Goal: Task Accomplishment & Management: Manage account settings

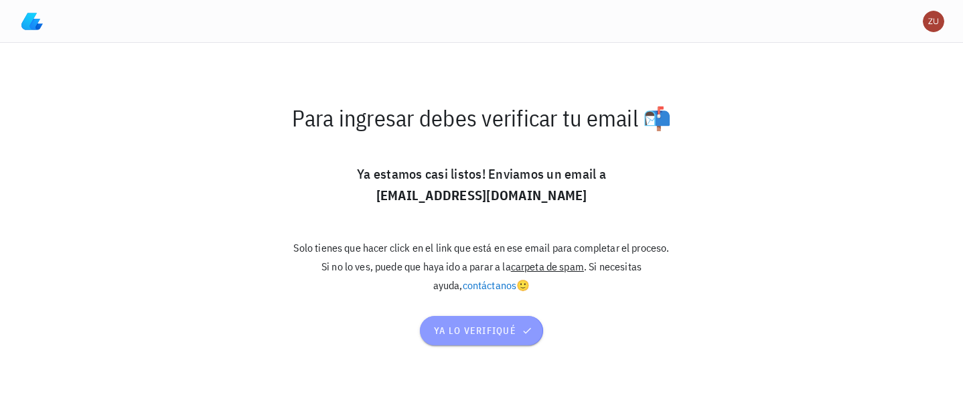
click at [487, 325] on span "ya lo verifiqué" at bounding box center [481, 331] width 96 height 12
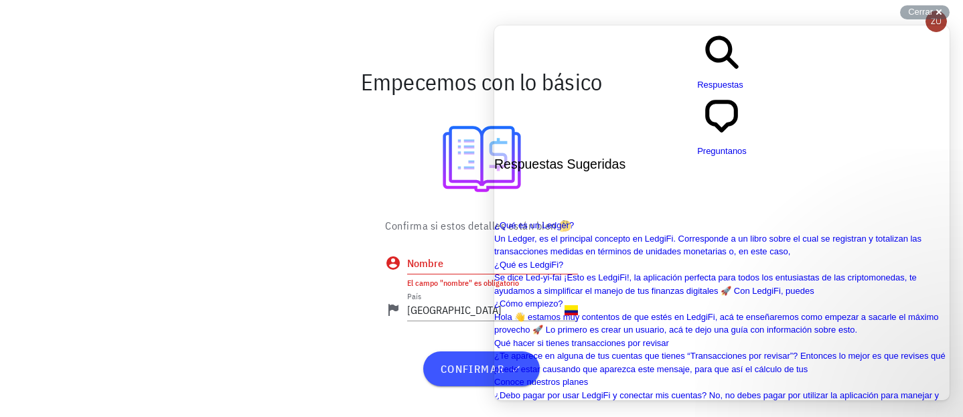
click at [468, 257] on input "Nombre" at bounding box center [492, 263] width 171 height 21
click at [459, 266] on input "Nombre" at bounding box center [492, 263] width 171 height 21
click at [470, 226] on p "Confirma si estos detalles están bien 🤔" at bounding box center [481, 226] width 193 height 16
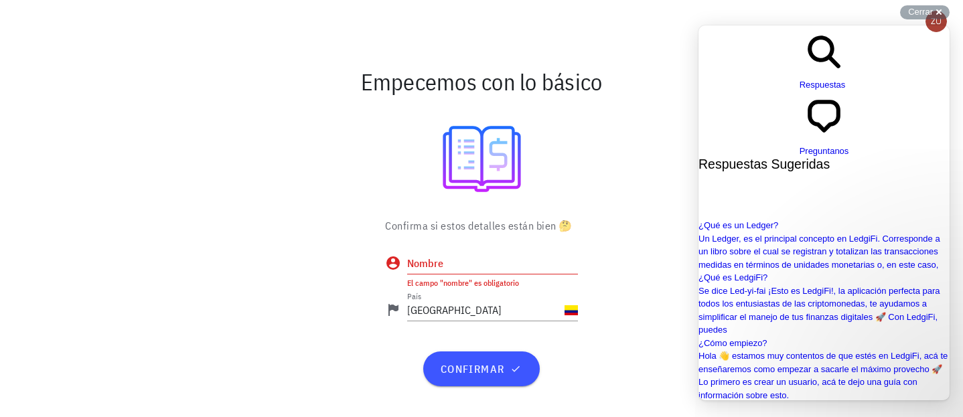
scroll to position [0, 0]
click at [458, 260] on input "Nombre" at bounding box center [492, 263] width 171 height 21
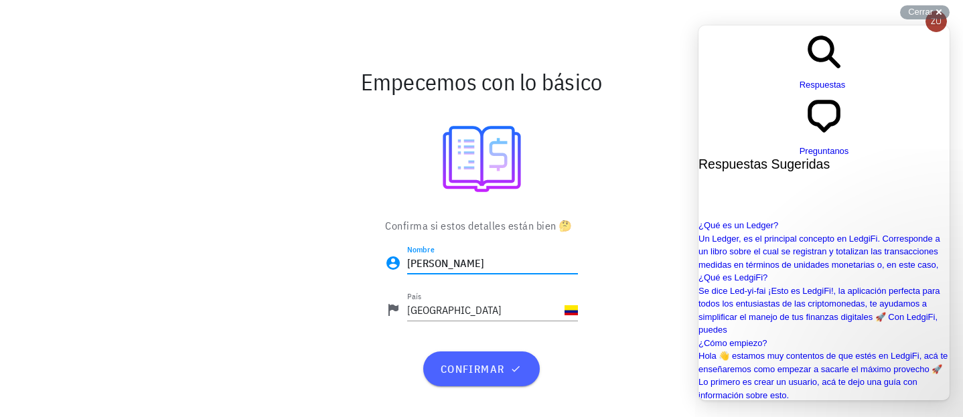
type input "Zulima Florez"
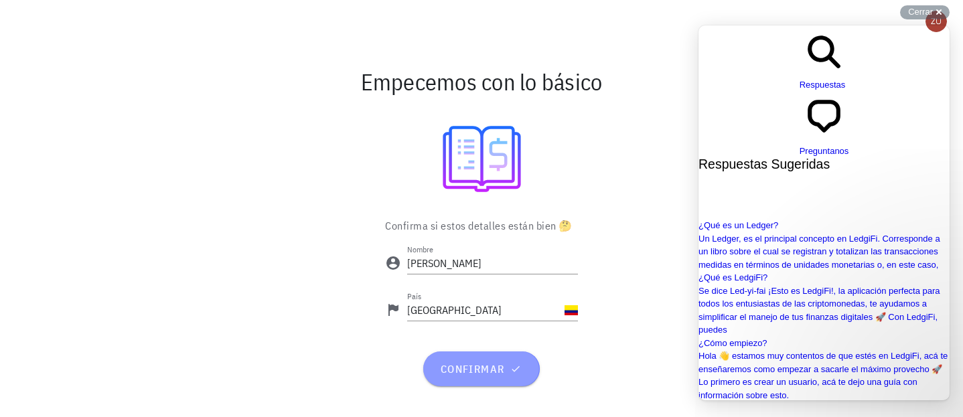
click at [480, 370] on span "confirmar" at bounding box center [481, 368] width 84 height 13
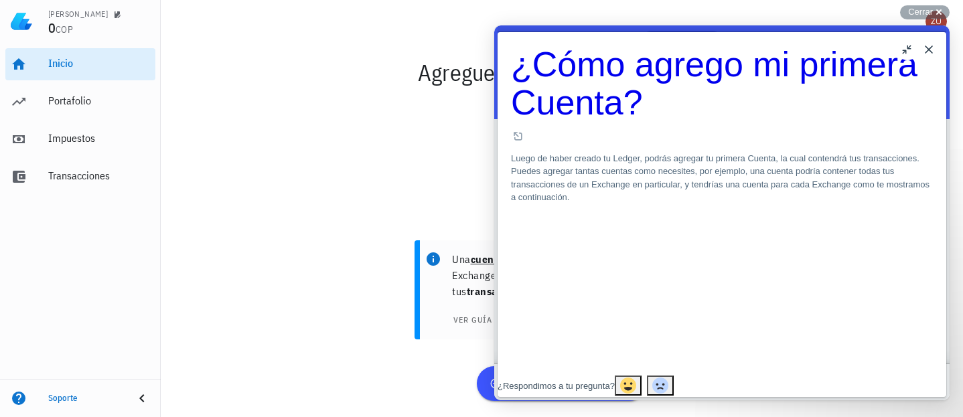
click at [929, 50] on button "Close" at bounding box center [928, 49] width 21 height 21
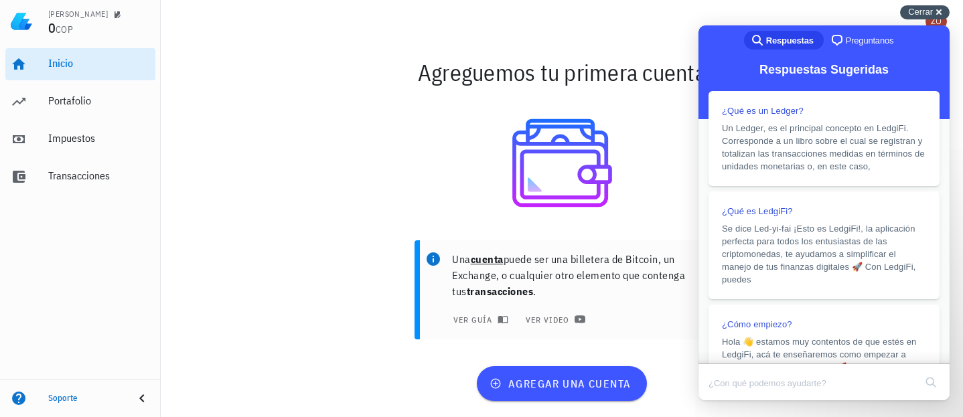
click at [918, 10] on span "Cerrar" at bounding box center [920, 12] width 25 height 10
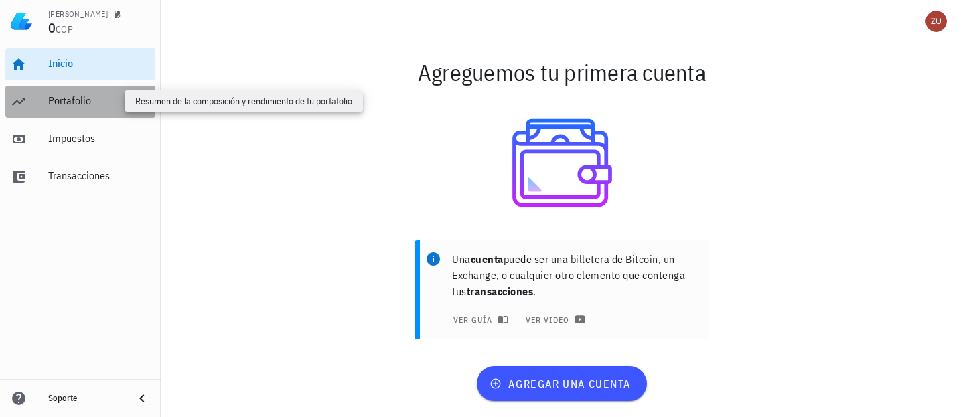
click at [80, 102] on div "Portafolio" at bounding box center [99, 100] width 102 height 13
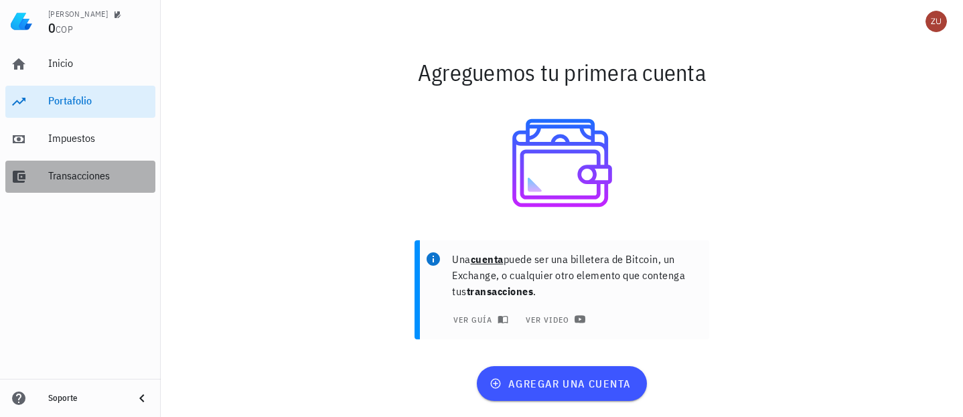
click at [84, 172] on div "Transacciones" at bounding box center [99, 175] width 102 height 13
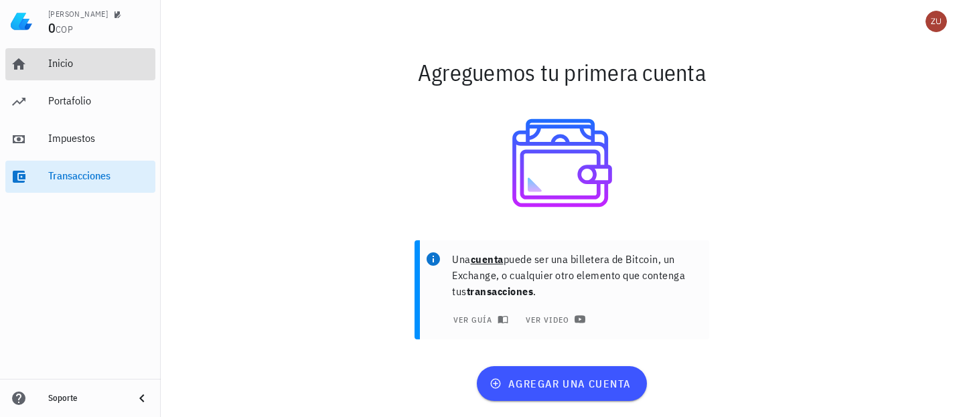
click at [62, 63] on div "Inicio" at bounding box center [99, 63] width 102 height 13
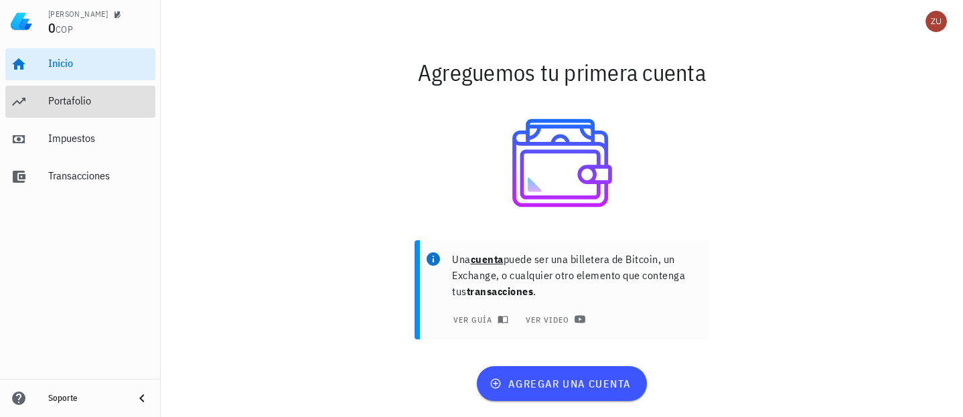
click at [72, 102] on div "Portafolio" at bounding box center [99, 100] width 102 height 13
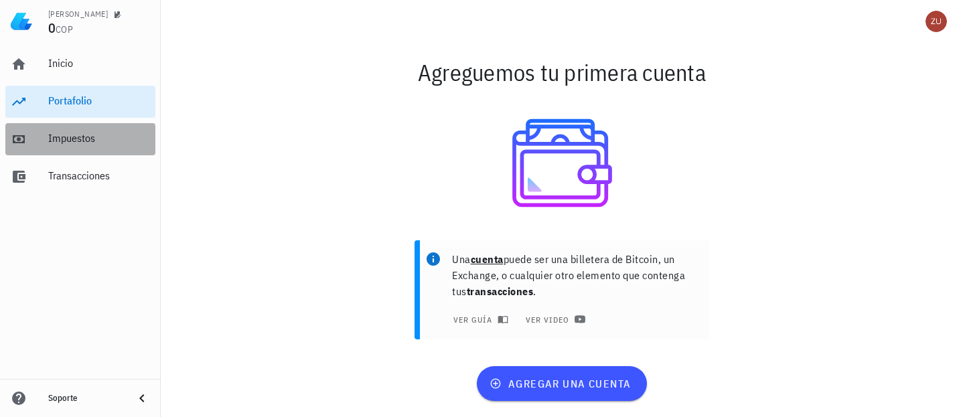
click at [79, 132] on div "Impuestos" at bounding box center [99, 138] width 102 height 13
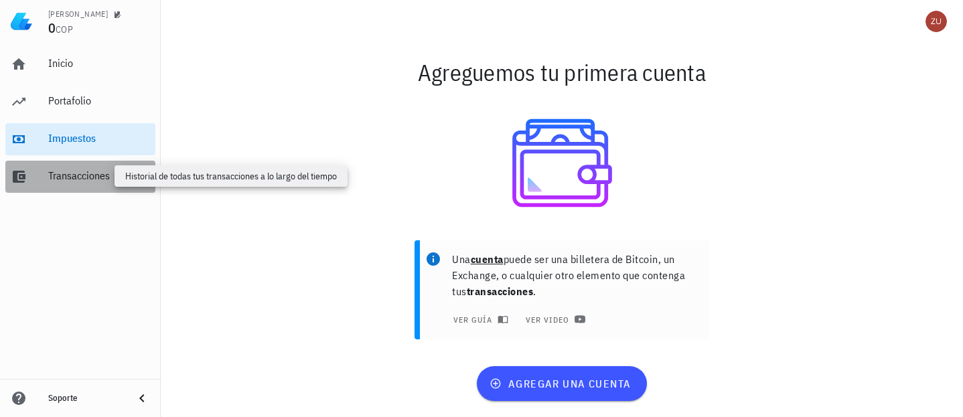
click at [88, 178] on div "Transacciones" at bounding box center [99, 175] width 102 height 13
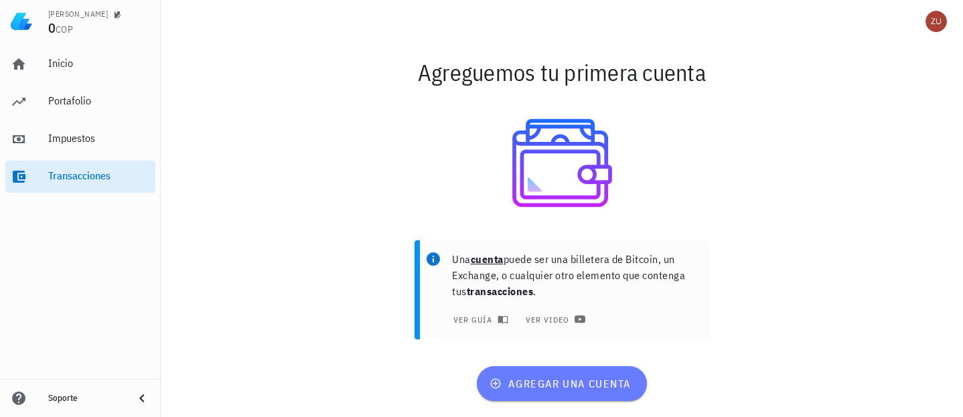
click at [574, 383] on span "agregar una cuenta" at bounding box center [561, 383] width 139 height 13
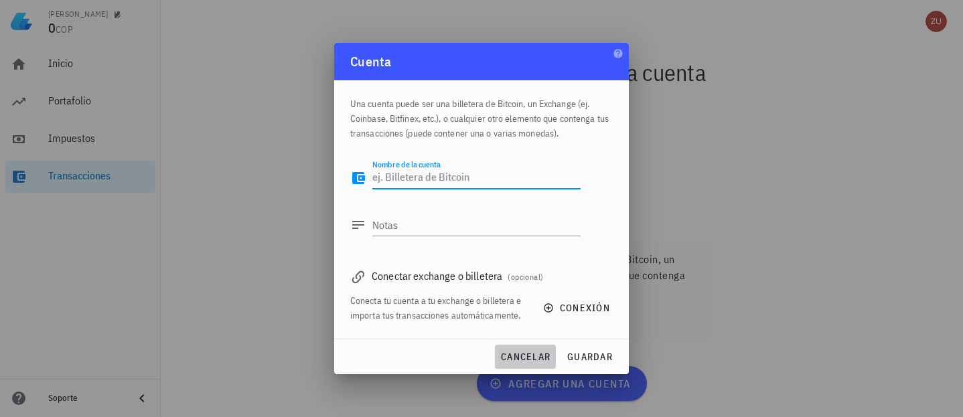
click at [515, 354] on span "cancelar" at bounding box center [525, 357] width 50 height 12
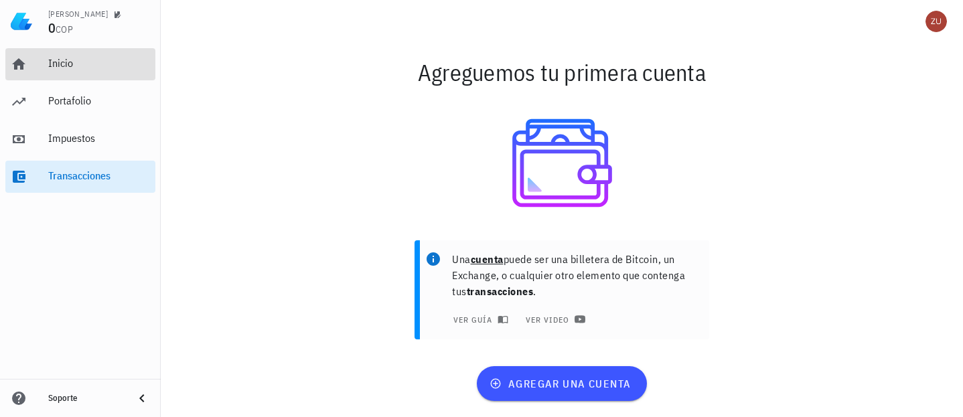
click at [70, 62] on div "Inicio" at bounding box center [99, 63] width 102 height 13
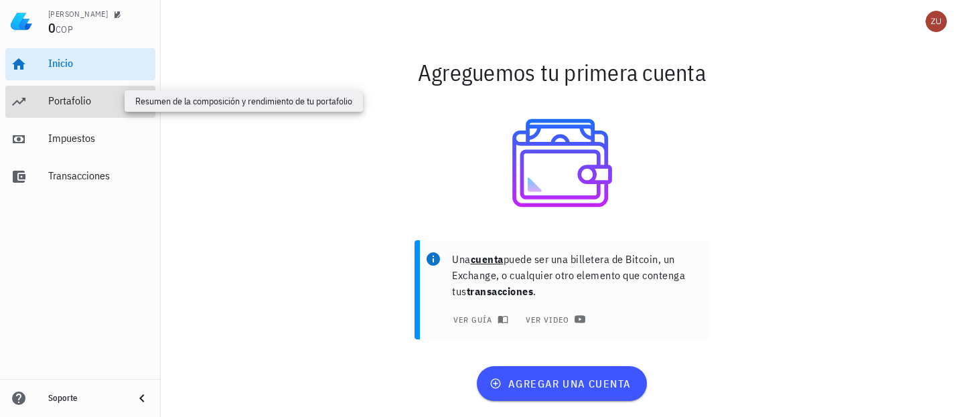
click at [84, 102] on div "Portafolio" at bounding box center [99, 100] width 102 height 13
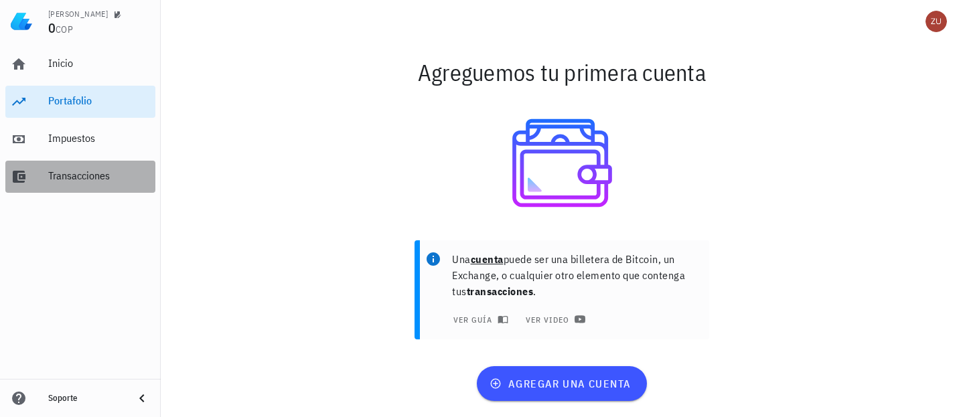
click at [89, 174] on div "Transacciones" at bounding box center [99, 175] width 102 height 13
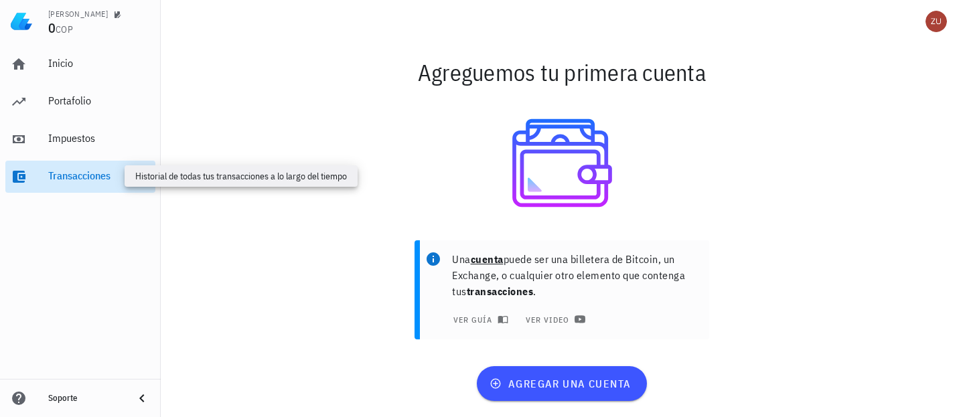
click at [89, 174] on div "Transacciones" at bounding box center [99, 175] width 102 height 13
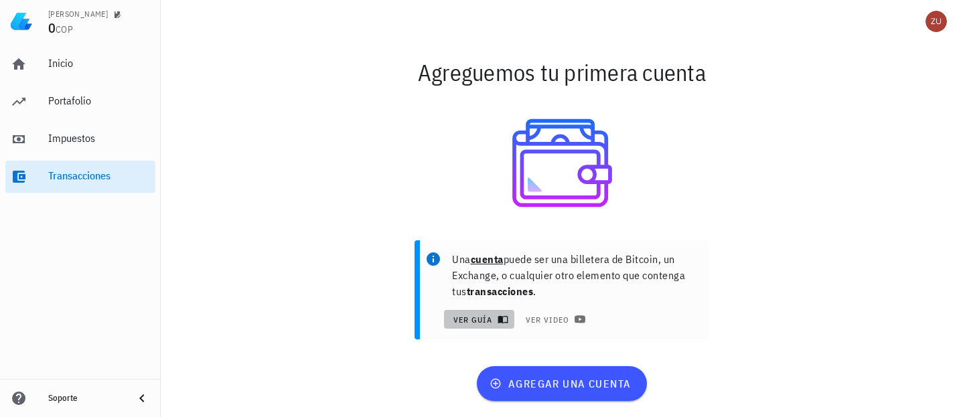
click at [482, 324] on span "ver guía" at bounding box center [479, 319] width 54 height 11
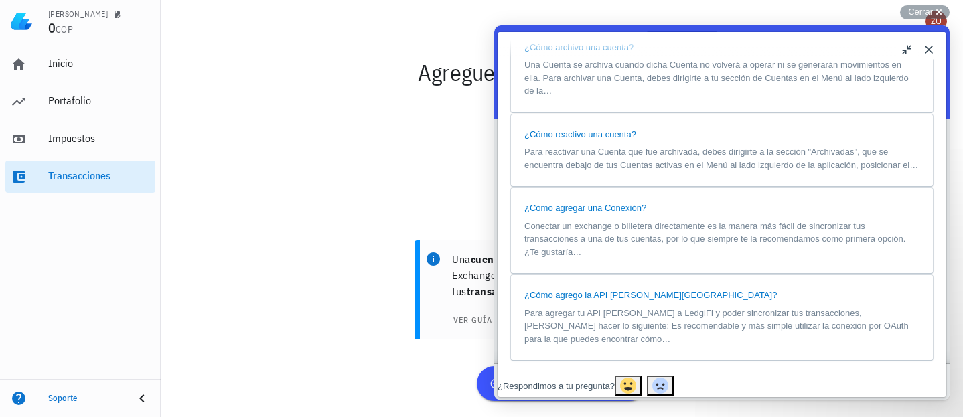
scroll to position [1373, 0]
click at [927, 46] on button "Close" at bounding box center [928, 49] width 21 height 21
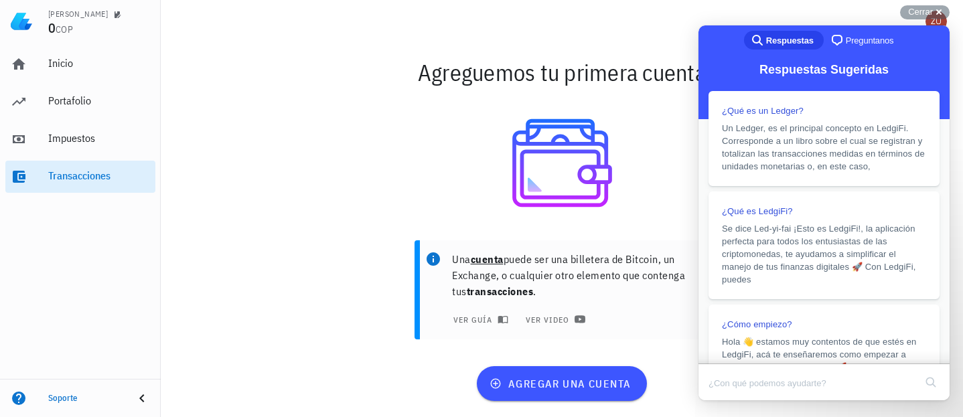
scroll to position [0, 0]
click at [935, 13] on div "Cerrar cross-small" at bounding box center [925, 12] width 50 height 14
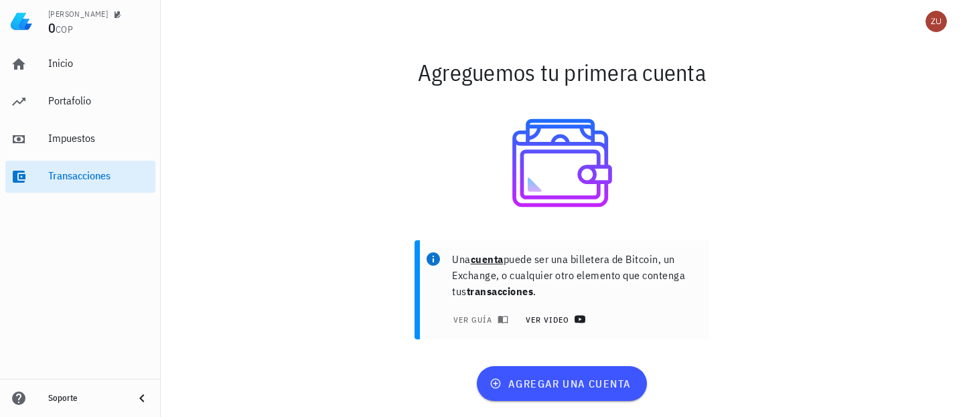
click at [562, 323] on span "ver video" at bounding box center [554, 319] width 58 height 11
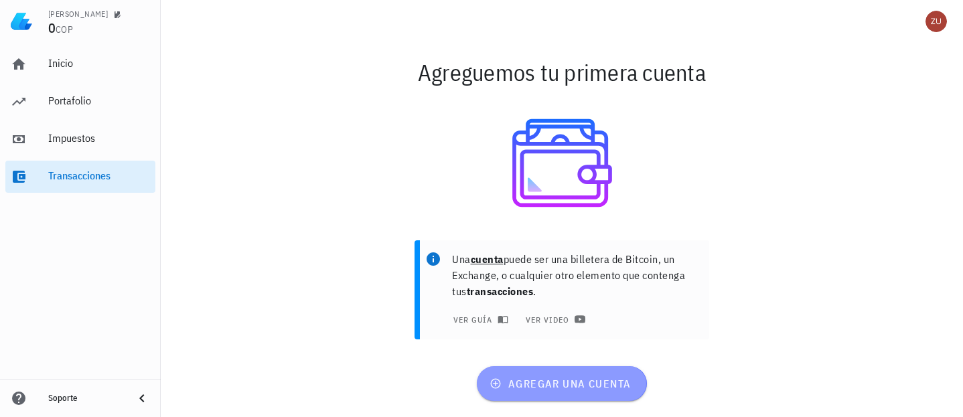
click at [565, 384] on span "agregar una cuenta" at bounding box center [561, 383] width 139 height 13
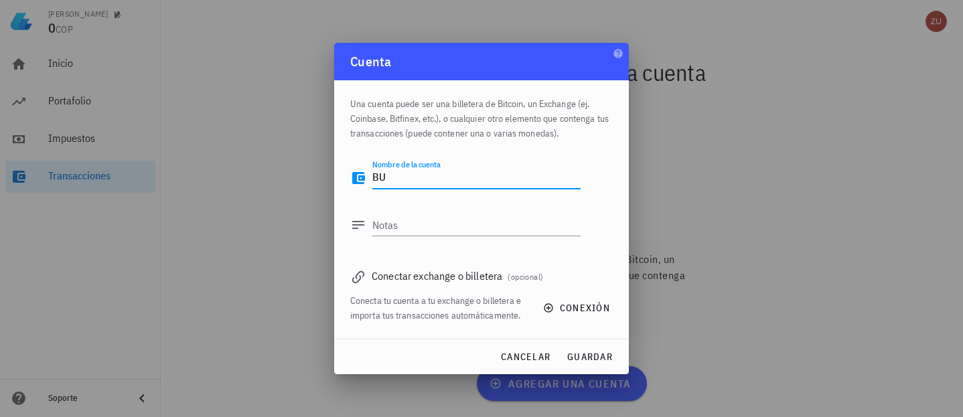
type textarea "B"
type textarea "Buda.com"
click at [393, 224] on textarea "Notas" at bounding box center [476, 224] width 208 height 21
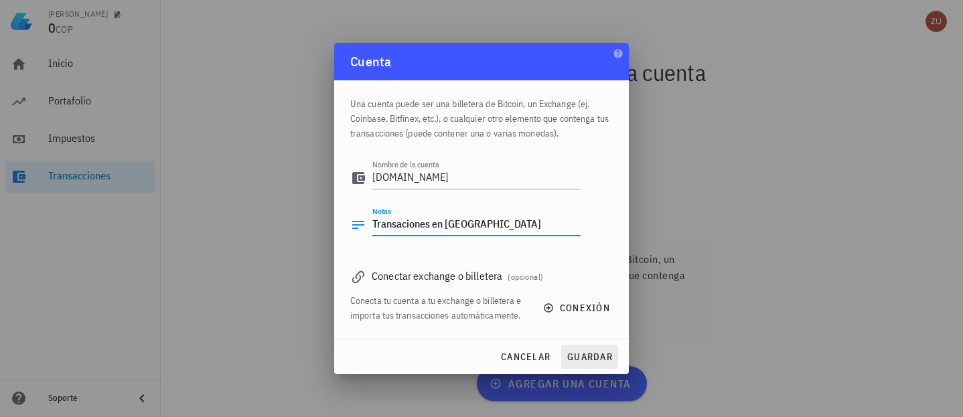
type textarea "Transaciones en Buda"
click at [601, 356] on span "guardar" at bounding box center [590, 357] width 46 height 12
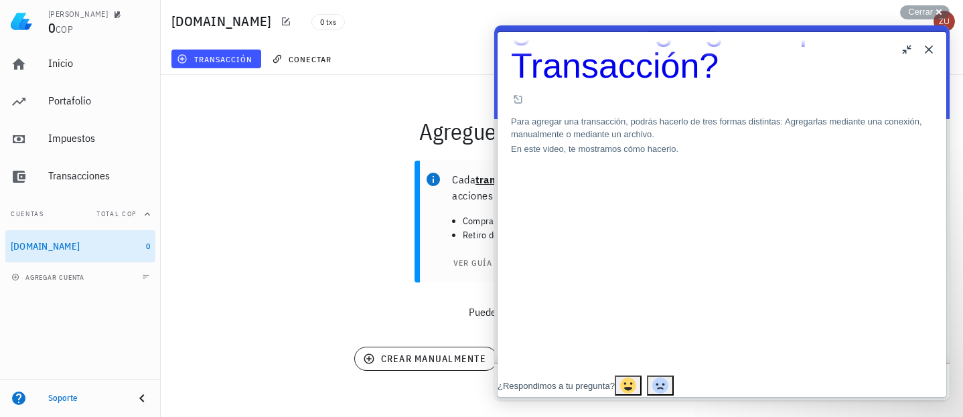
scroll to position [27, 0]
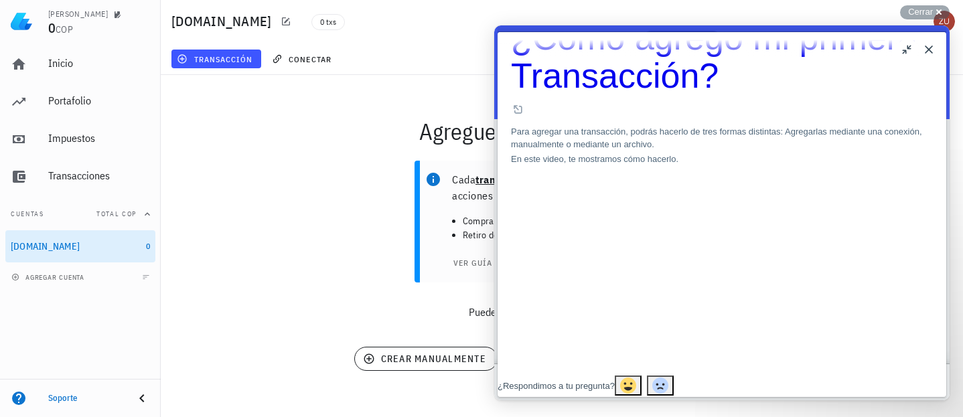
click at [412, 307] on p "Puedes agregar transacciones de 3 formas:" at bounding box center [562, 312] width 803 height 16
click at [930, 52] on button "Close" at bounding box center [928, 49] width 21 height 21
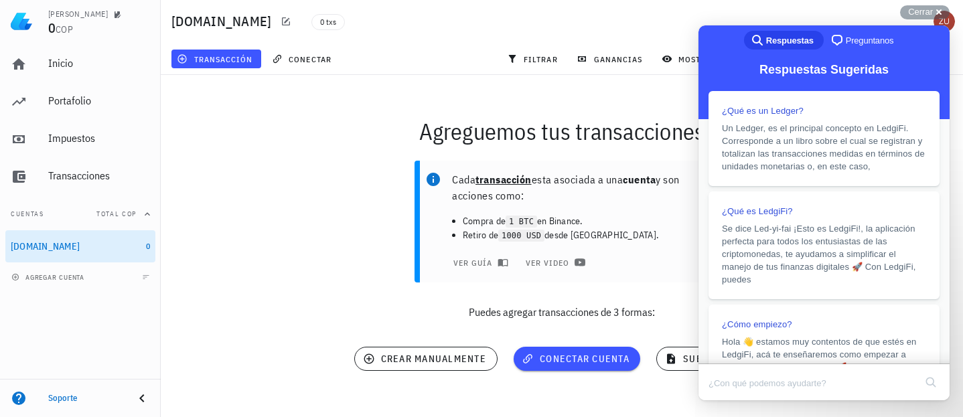
scroll to position [13, 0]
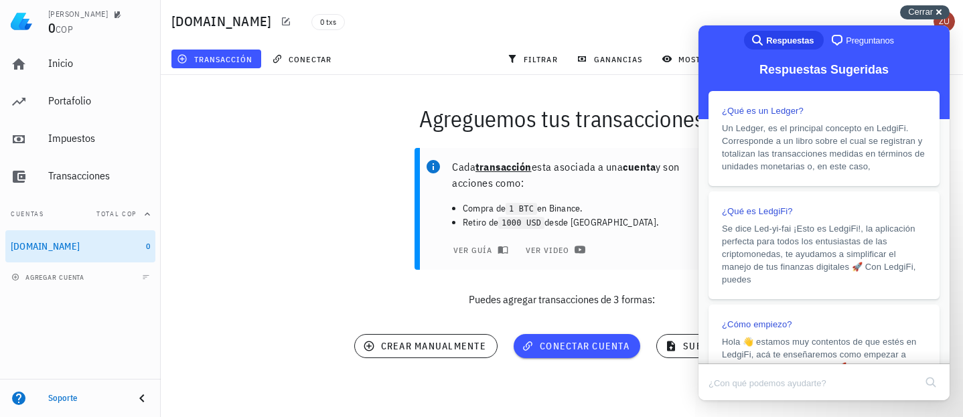
click at [928, 11] on span "Cerrar" at bounding box center [920, 12] width 25 height 10
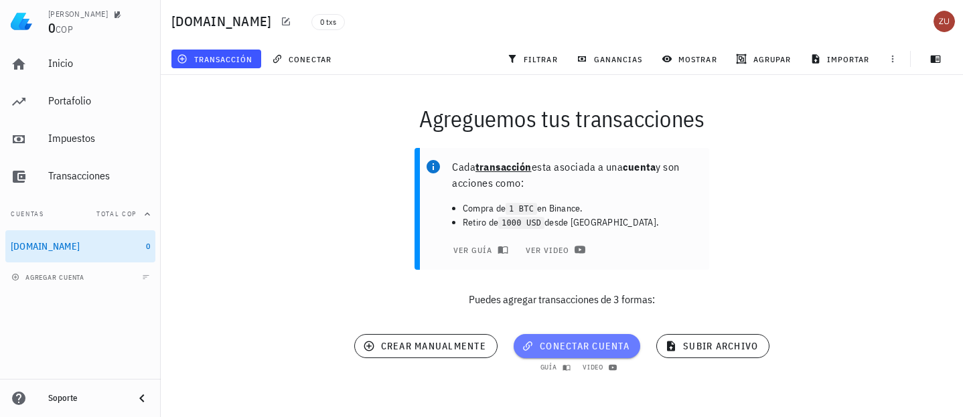
click at [592, 348] on span "conectar cuenta" at bounding box center [577, 346] width 105 height 12
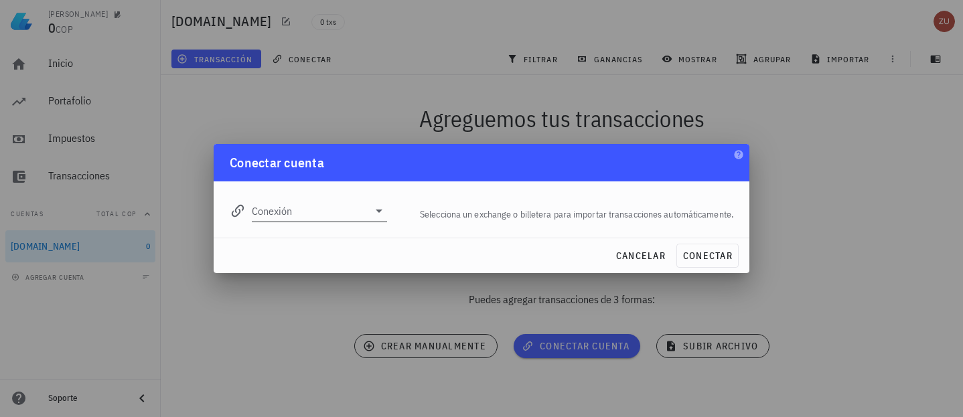
click at [281, 214] on input "Conexión" at bounding box center [310, 210] width 117 height 21
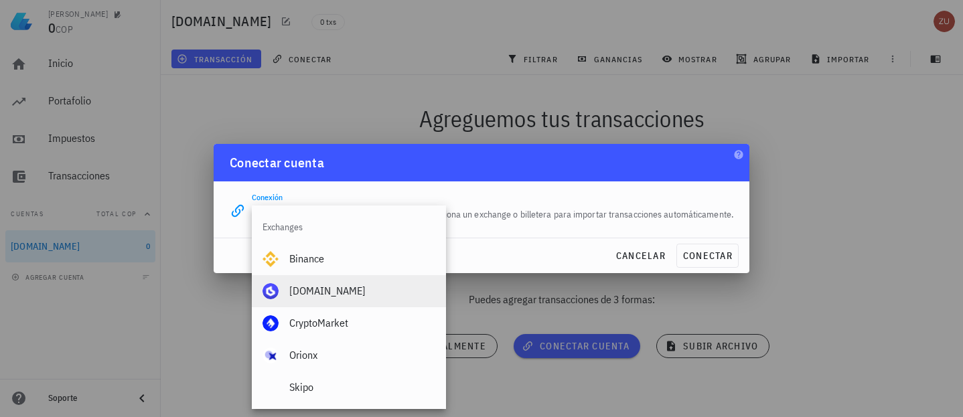
click at [290, 290] on div "Buda.com" at bounding box center [362, 291] width 146 height 13
type input "Buda.com"
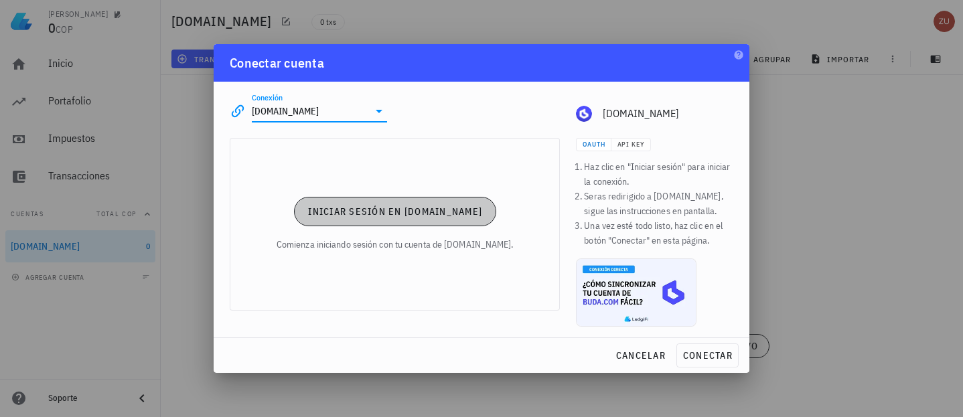
click at [423, 209] on span "Iniciar sesión en Buda.com" at bounding box center [394, 212] width 175 height 12
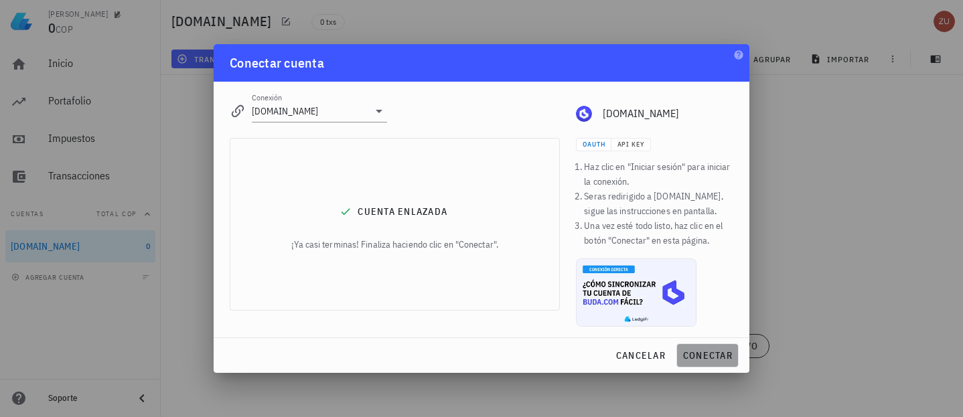
click at [717, 351] on span "conectar" at bounding box center [708, 356] width 50 height 12
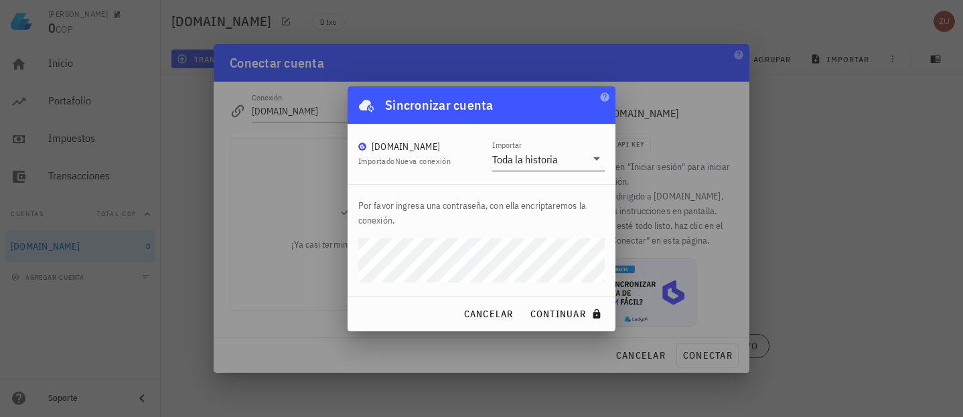
click at [593, 159] on icon at bounding box center [597, 159] width 16 height 16
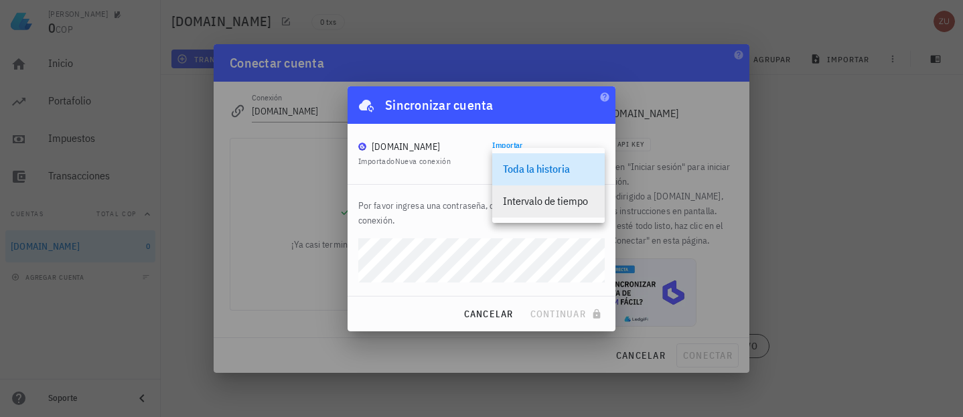
click at [580, 198] on div "Intervalo de tiempo" at bounding box center [548, 201] width 91 height 13
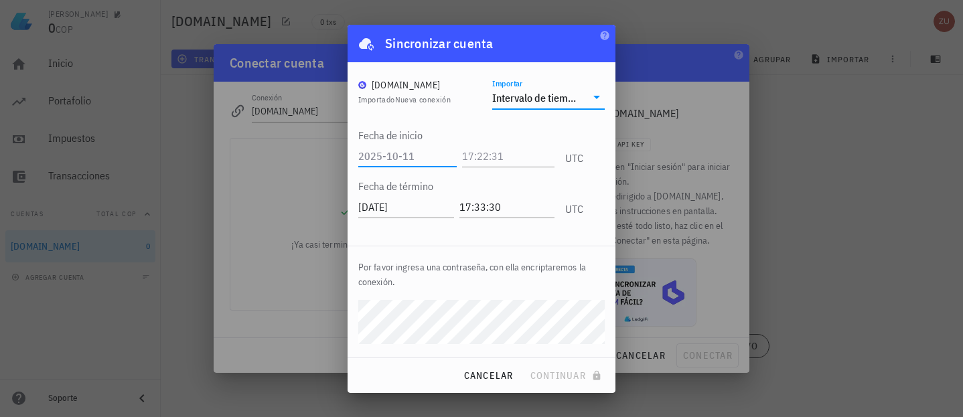
click at [415, 156] on input "text" at bounding box center [407, 155] width 98 height 21
type input "2024-01-01"
click at [502, 154] on input "text" at bounding box center [508, 155] width 92 height 21
type input "00:00:00"
click at [413, 206] on input "2025-10-11" at bounding box center [406, 206] width 96 height 21
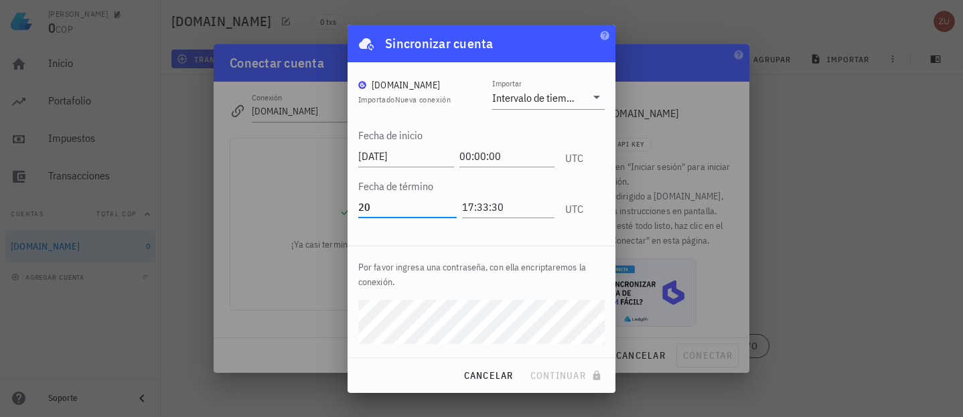
type input "2"
type input "2024-12-31"
click at [505, 209] on input "17:33:30" at bounding box center [508, 206] width 92 height 21
type input "1"
type input "23:59:00"
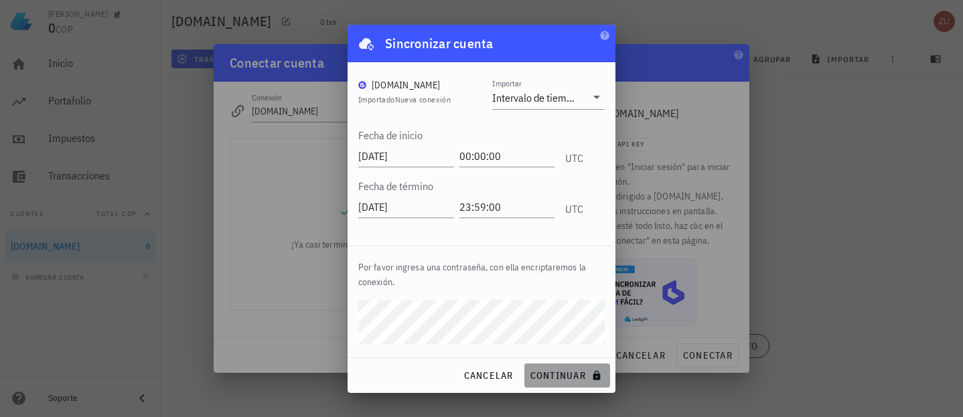
click at [568, 374] on span "continuar" at bounding box center [567, 376] width 75 height 12
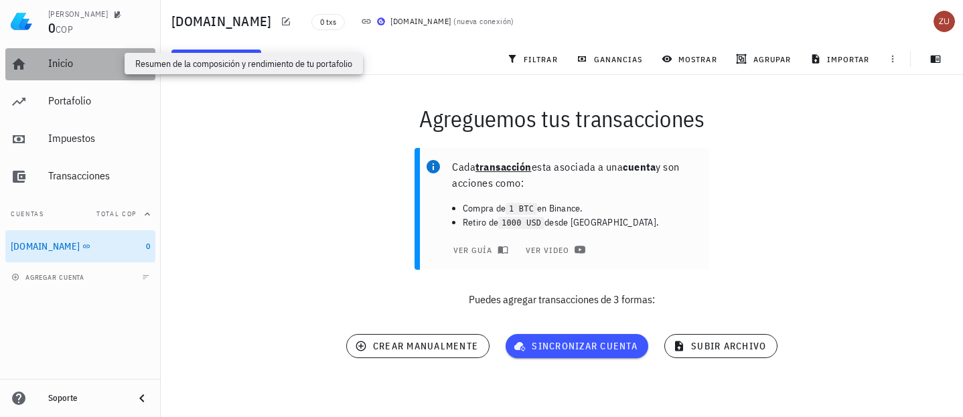
click at [70, 68] on div "Inicio" at bounding box center [99, 63] width 102 height 13
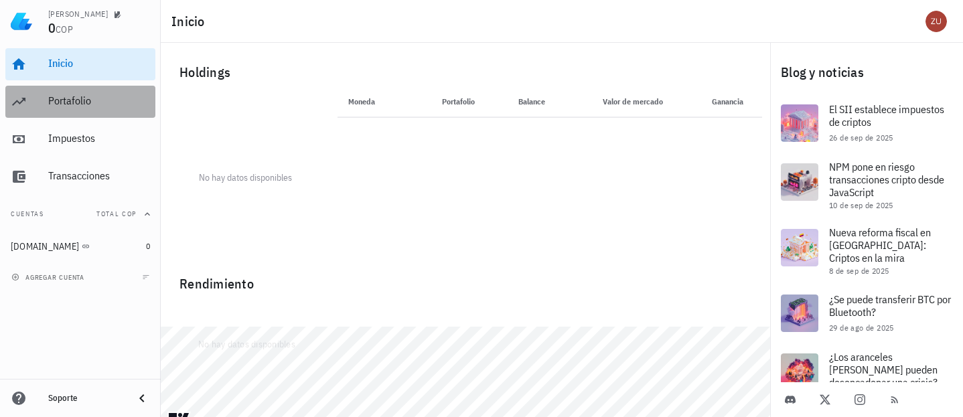
click at [83, 98] on div "Portafolio" at bounding box center [99, 100] width 102 height 13
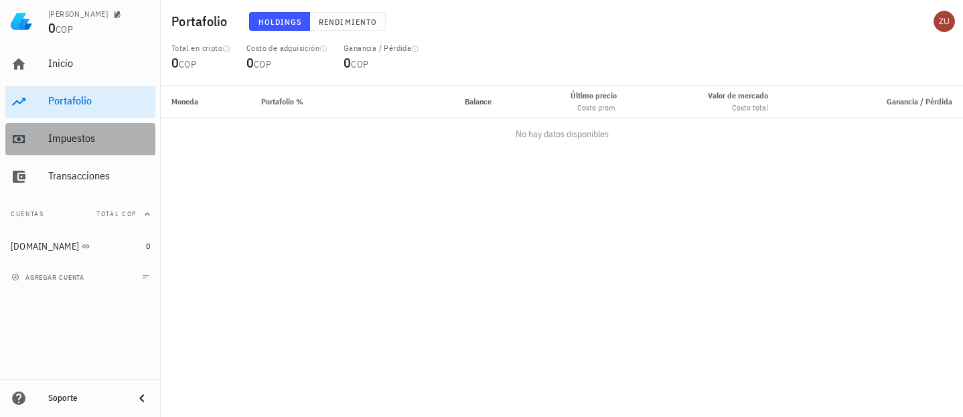
click at [89, 145] on div "Impuestos" at bounding box center [99, 139] width 102 height 30
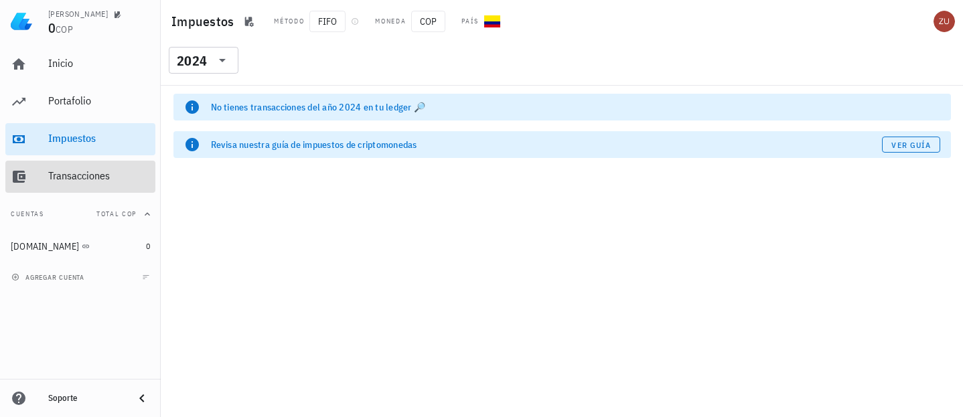
click at [94, 172] on div "Transacciones" at bounding box center [99, 175] width 102 height 13
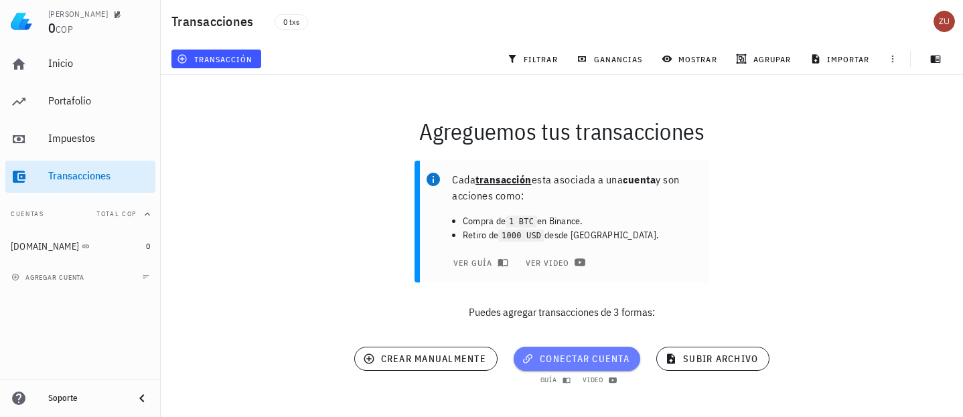
click at [608, 357] on span "conectar cuenta" at bounding box center [577, 359] width 105 height 12
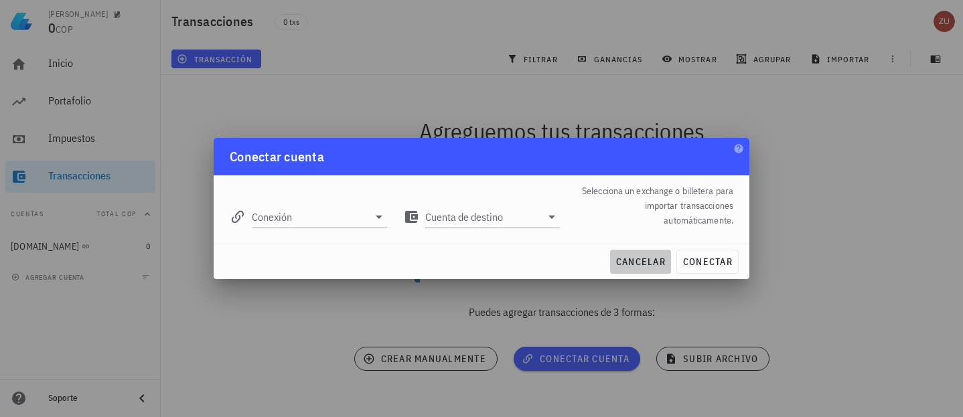
click at [638, 259] on span "cancelar" at bounding box center [641, 262] width 50 height 12
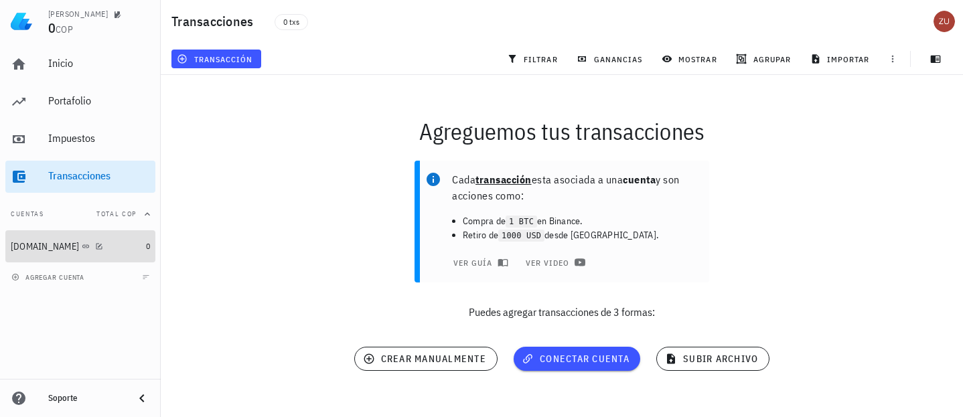
click at [44, 248] on div "Buda.com" at bounding box center [45, 246] width 68 height 11
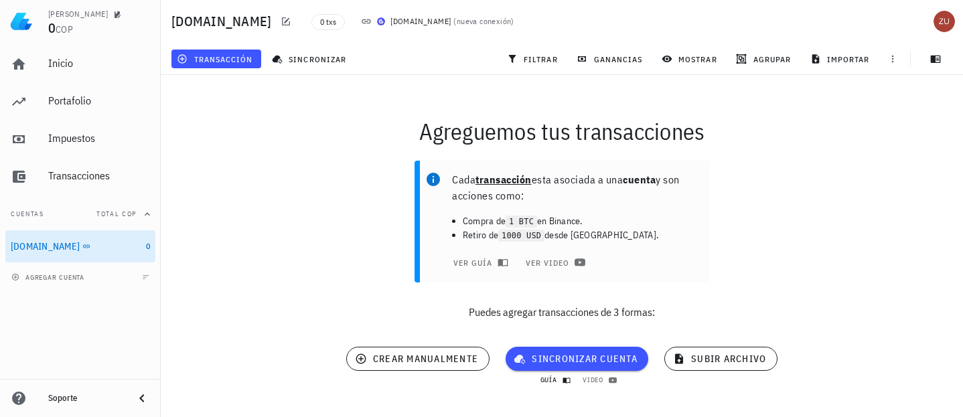
click at [557, 376] on span "guía" at bounding box center [554, 380] width 28 height 9
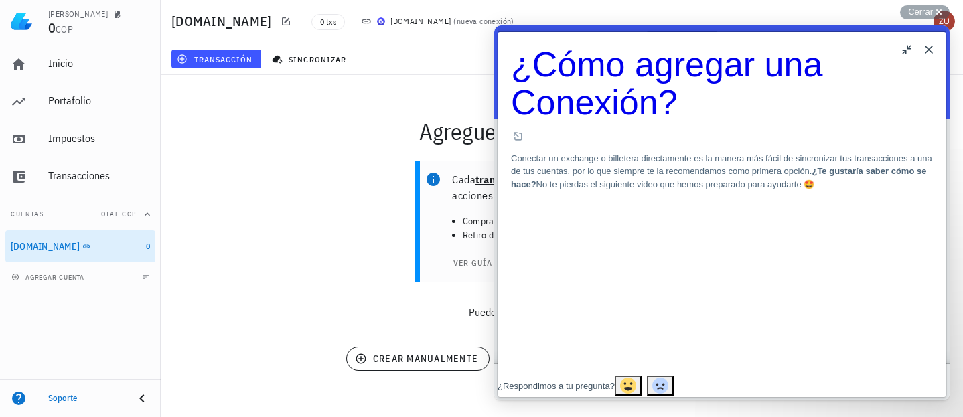
click at [930, 48] on button "Close" at bounding box center [928, 49] width 21 height 21
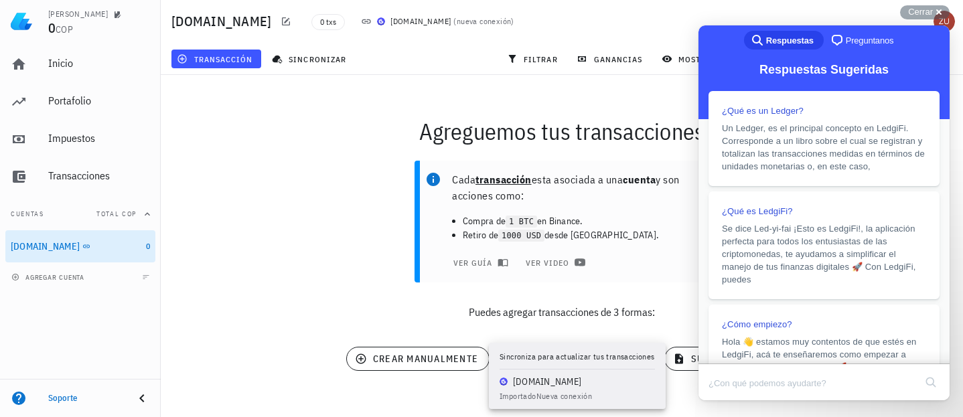
click at [562, 360] on span "sincronizar cuenta" at bounding box center [577, 359] width 121 height 12
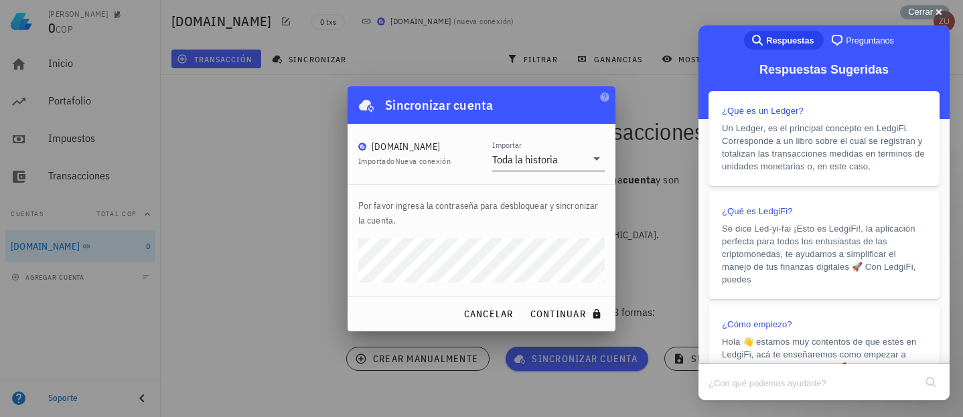
click at [595, 159] on icon at bounding box center [597, 159] width 16 height 16
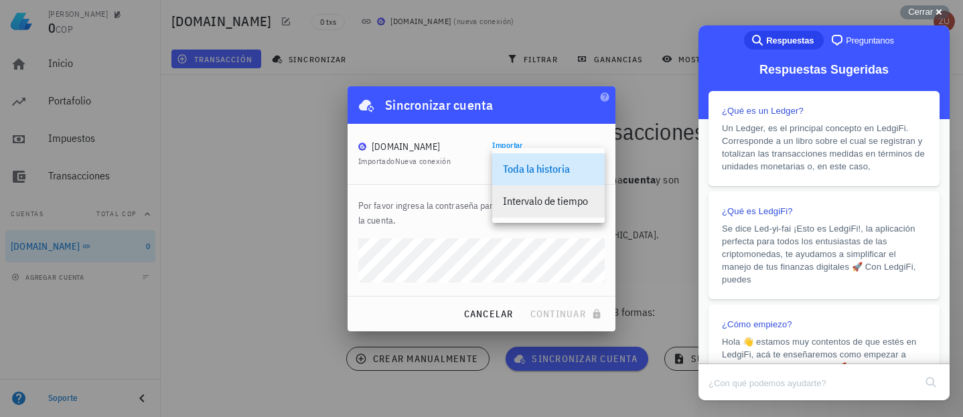
click at [576, 202] on div "Intervalo de tiempo" at bounding box center [548, 201] width 91 height 13
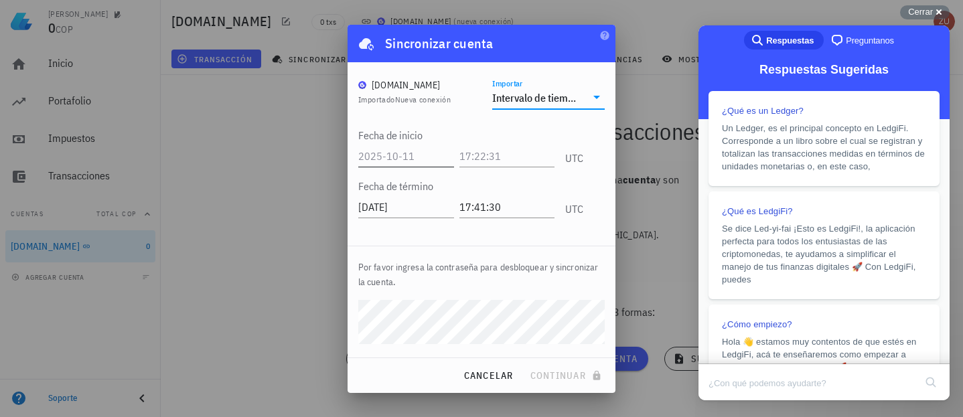
click at [413, 157] on input "text" at bounding box center [406, 155] width 96 height 21
type input "2024-01-01"
click at [470, 154] on input "text" at bounding box center [508, 155] width 92 height 21
type input "00:01:00"
click at [413, 206] on input "2025-10-11" at bounding box center [406, 206] width 96 height 21
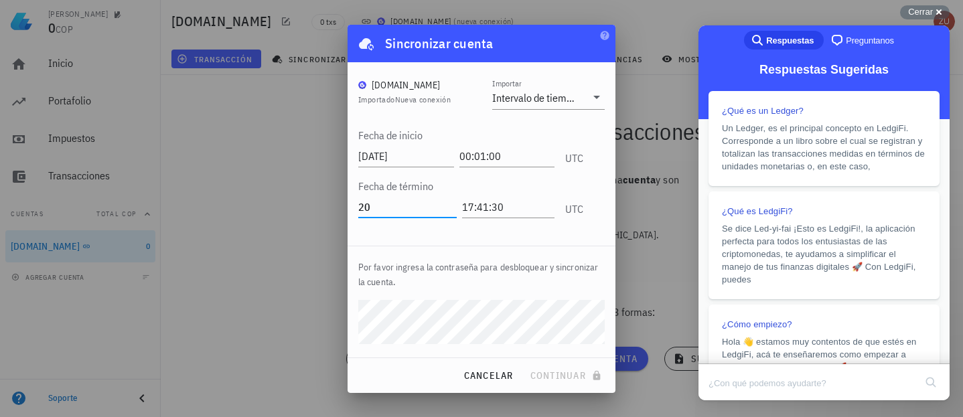
type input "2"
type input "2024-12-31"
click at [479, 202] on input "17:41:30" at bounding box center [505, 206] width 98 height 21
drag, startPoint x: 502, startPoint y: 204, endPoint x: 429, endPoint y: 217, distance: 74.1
click at [429, 217] on div "2024-12-31 17:41:30 UTC" at bounding box center [470, 204] width 225 height 36
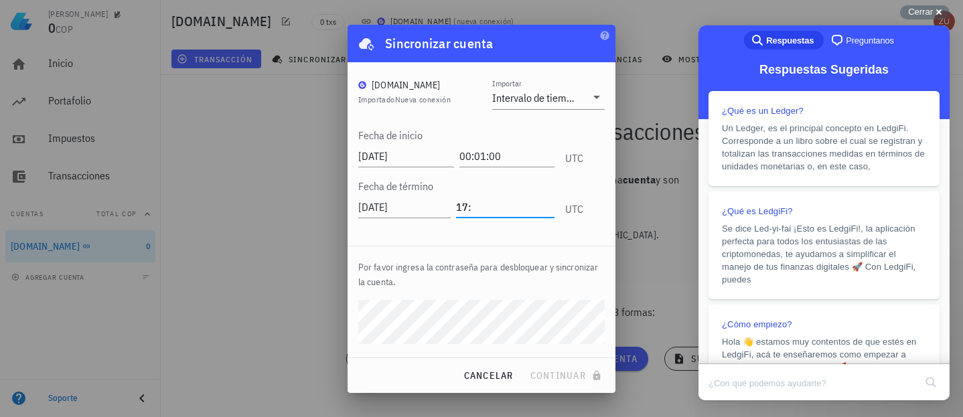
type input "1"
type input "23:00:00"
click at [569, 378] on span "continuar" at bounding box center [567, 376] width 75 height 12
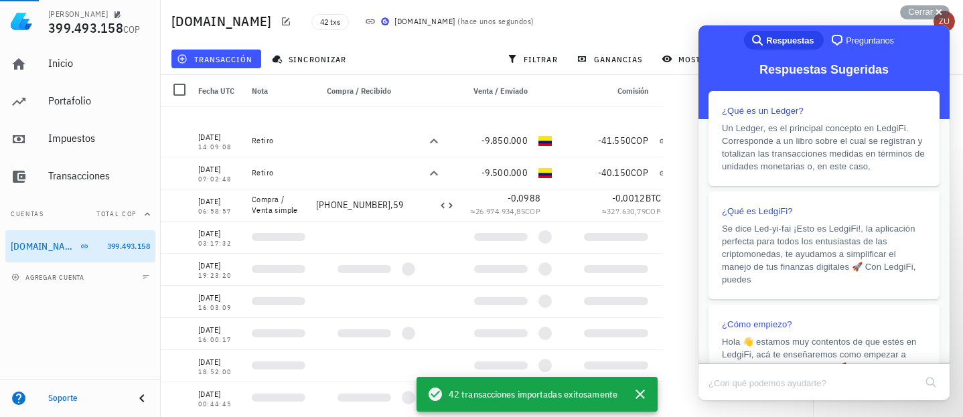
scroll to position [1051, 0]
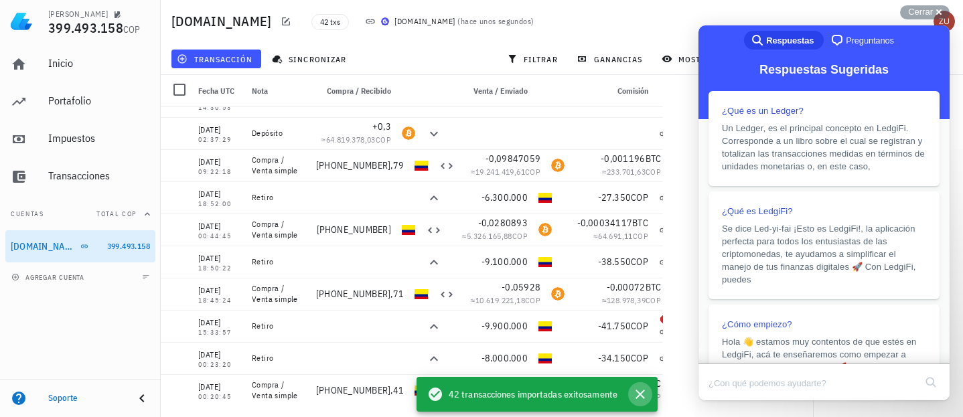
click at [641, 397] on icon "button" at bounding box center [640, 395] width 16 height 16
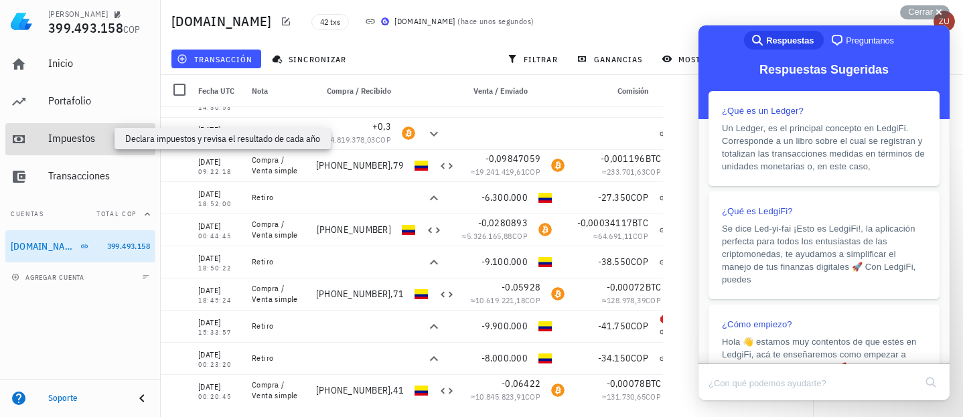
click at [76, 141] on div "Impuestos" at bounding box center [99, 138] width 102 height 13
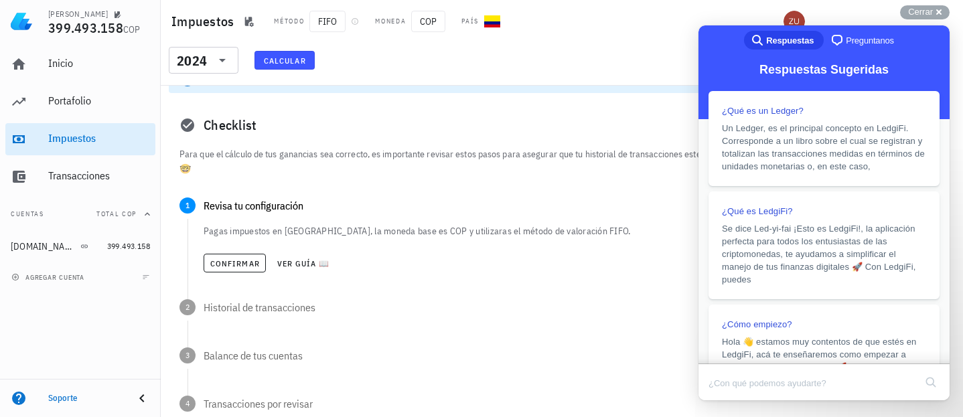
scroll to position [57, 0]
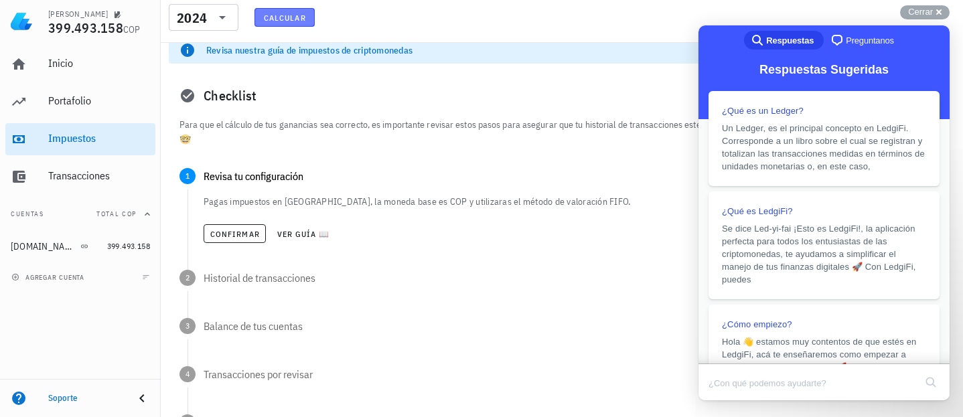
click at [293, 15] on span "Calcular" at bounding box center [284, 18] width 43 height 10
click at [941, 11] on div "Cerrar cross-small" at bounding box center [925, 12] width 50 height 14
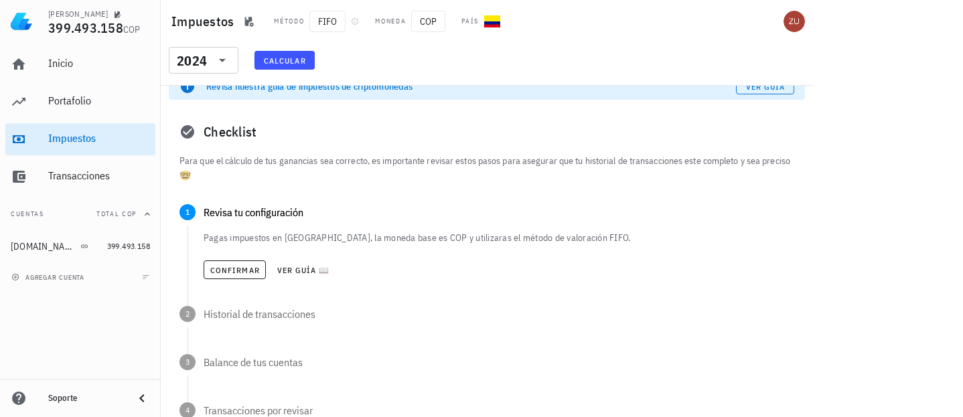
scroll to position [0, 0]
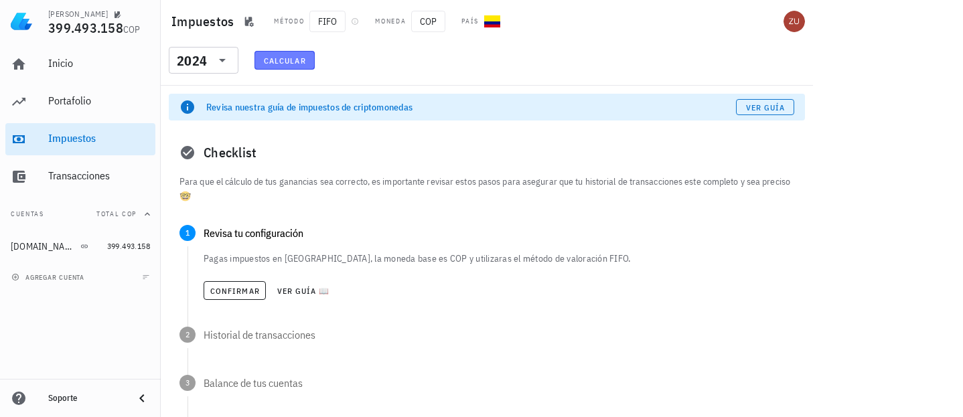
click at [287, 58] on span "Calcular" at bounding box center [284, 61] width 43 height 10
click at [310, 291] on span "Ver guía 📖" at bounding box center [304, 291] width 54 height 10
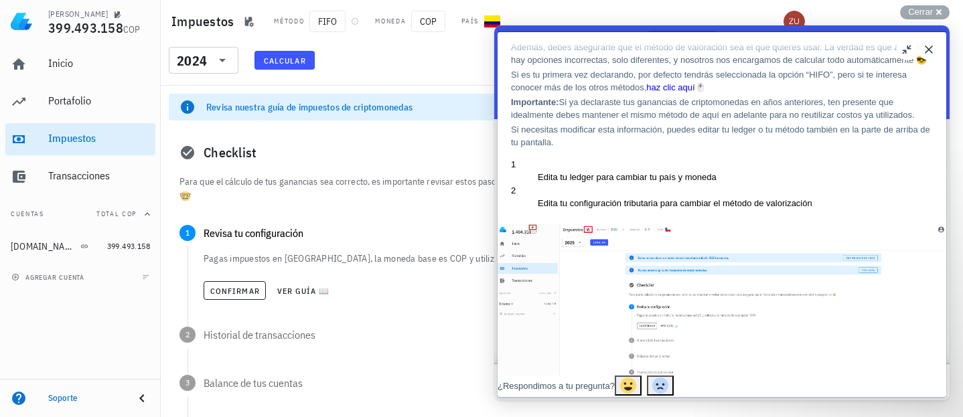
scroll to position [162, 0]
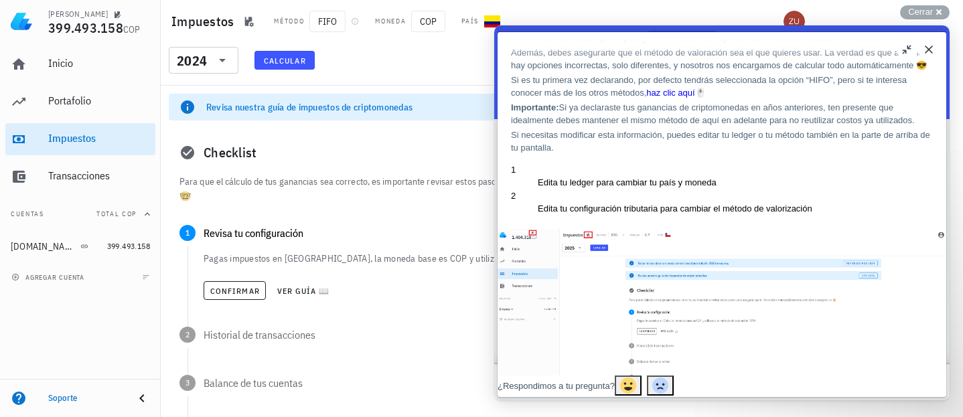
click at [695, 98] on link "haz clic aquí" at bounding box center [670, 93] width 48 height 10
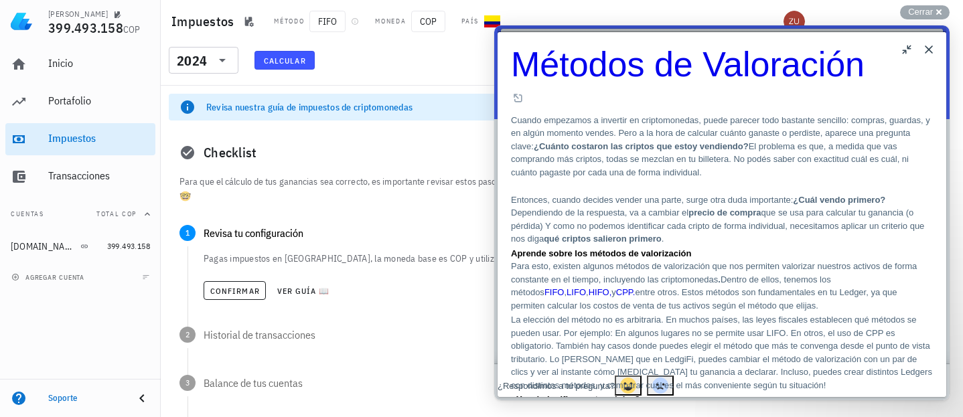
scroll to position [640, 0]
click at [368, 211] on div "Checklist Para que el cálculo de tus ganancias sea correcto, es importante revi…" at bounding box center [487, 371] width 636 height 480
click at [930, 47] on button "Close" at bounding box center [928, 49] width 21 height 21
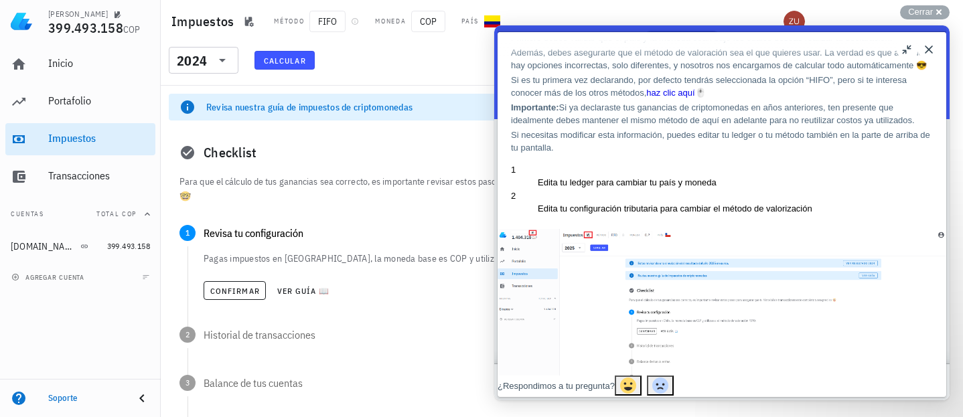
click at [930, 53] on button "Close" at bounding box center [928, 49] width 21 height 21
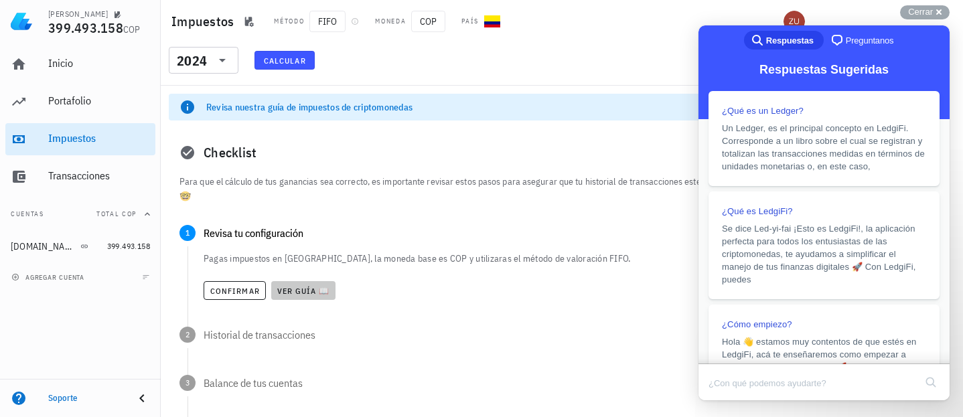
click at [318, 292] on span "Ver guía 📖" at bounding box center [304, 291] width 54 height 10
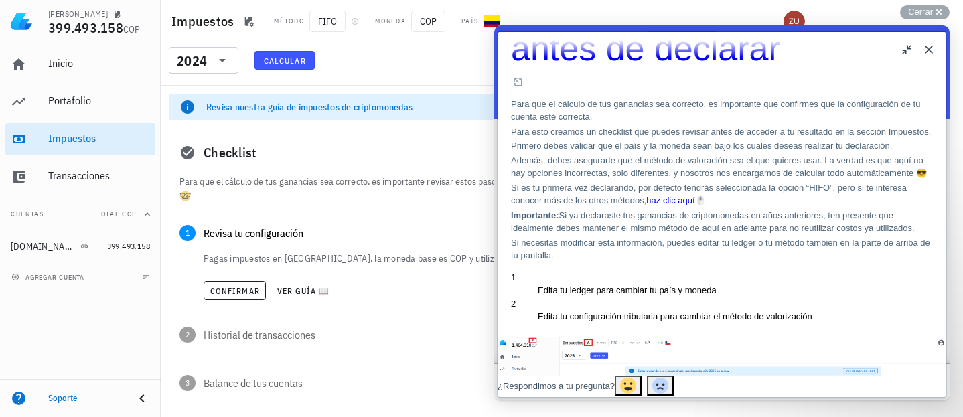
scroll to position [66, 0]
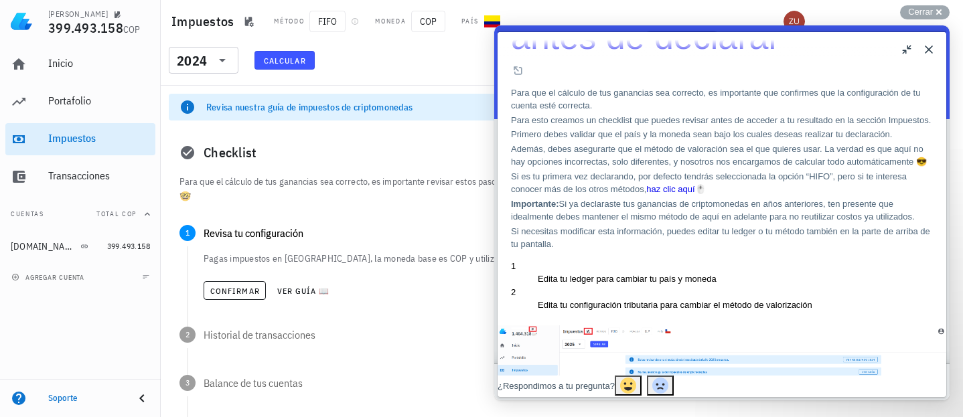
click at [930, 49] on button "Close" at bounding box center [928, 49] width 21 height 21
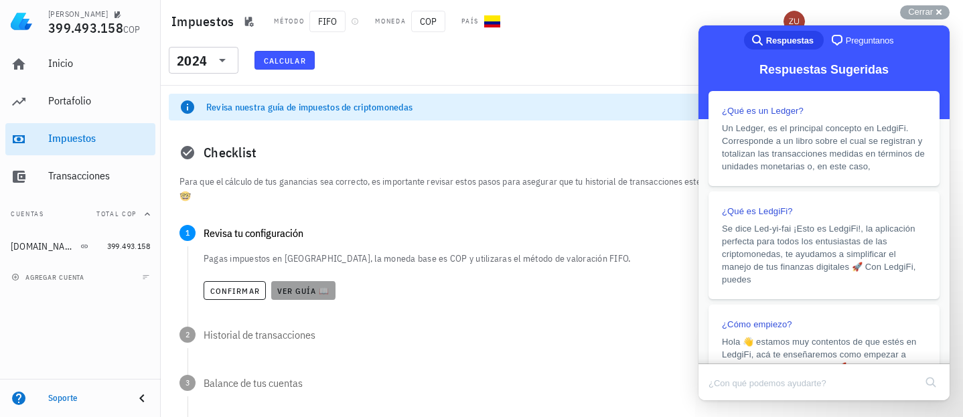
click at [300, 287] on span "Ver guía 📖" at bounding box center [304, 291] width 54 height 10
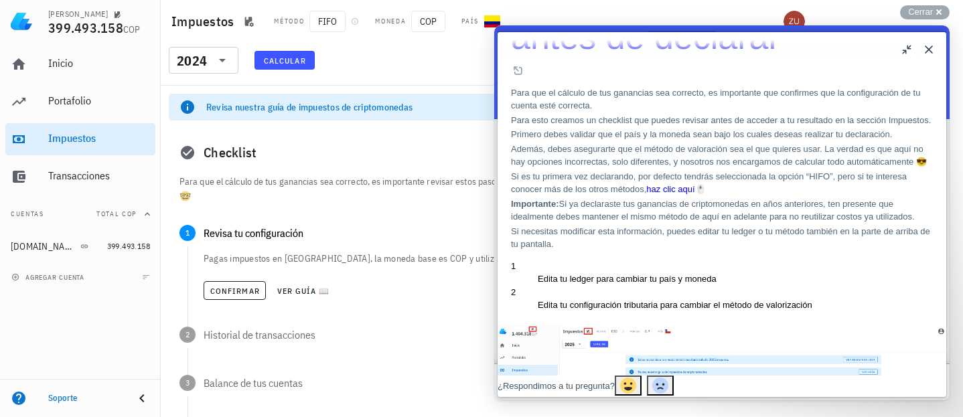
click at [695, 194] on link "haz clic aquí" at bounding box center [670, 189] width 48 height 10
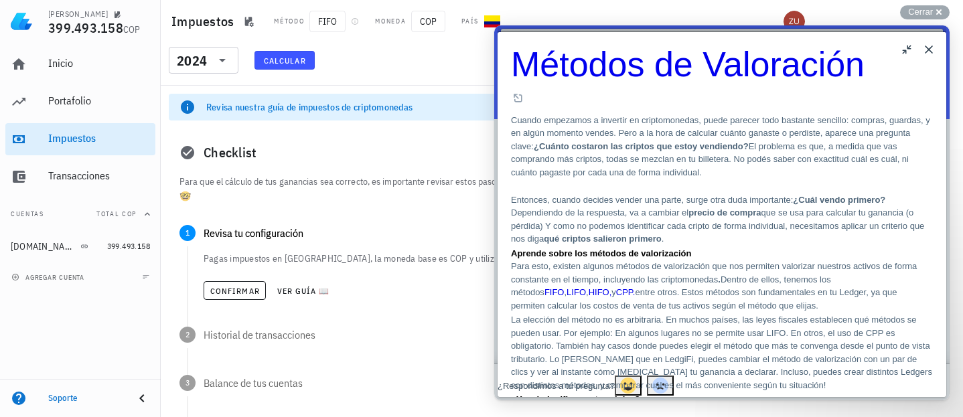
scroll to position [295, 0]
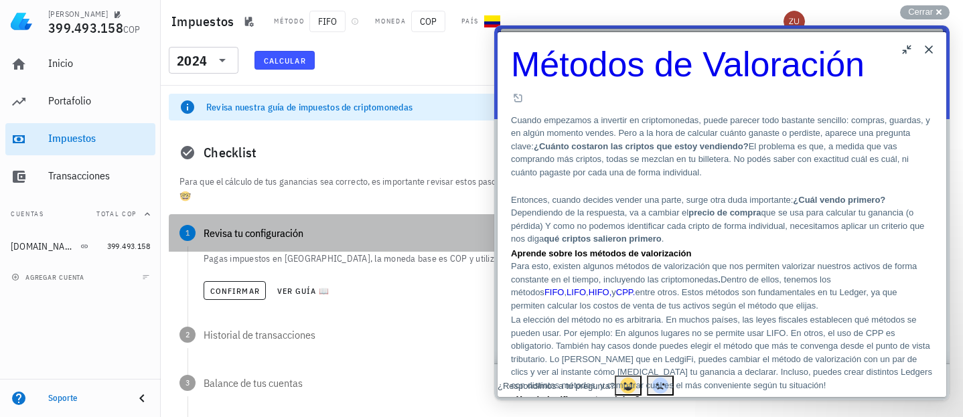
click at [446, 221] on div "1 Revisa tu configuración" at bounding box center [487, 233] width 636 height 38
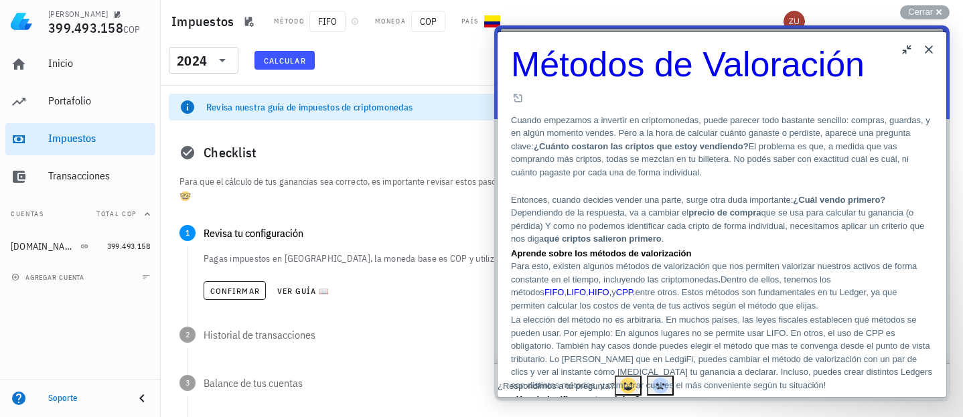
click at [455, 145] on div "Checklist" at bounding box center [487, 152] width 636 height 43
click at [930, 51] on button "Close" at bounding box center [928, 49] width 21 height 21
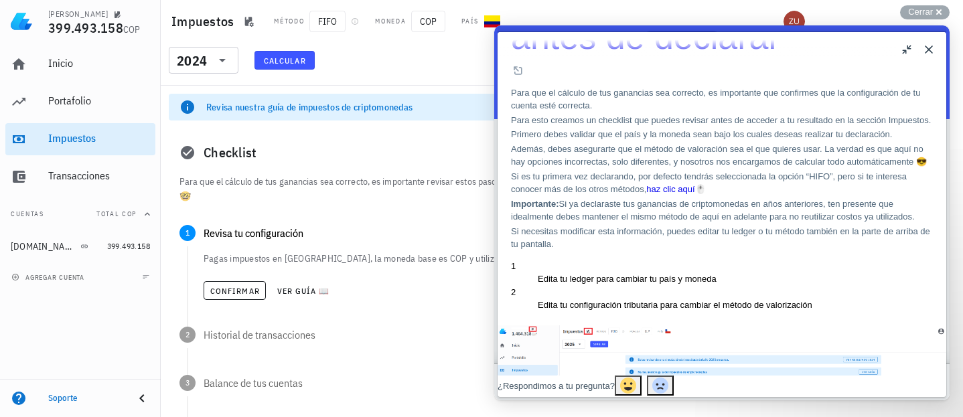
click at [930, 51] on button "Close" at bounding box center [928, 49] width 21 height 21
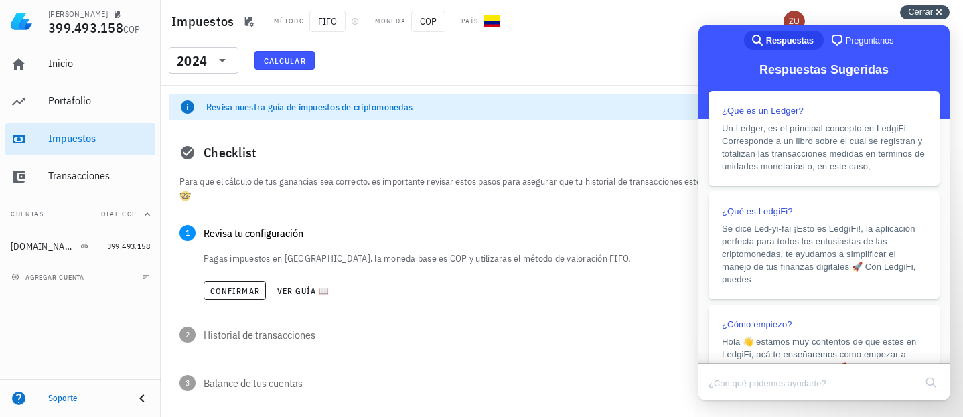
click at [937, 13] on div "Cerrar cross-small" at bounding box center [925, 12] width 50 height 14
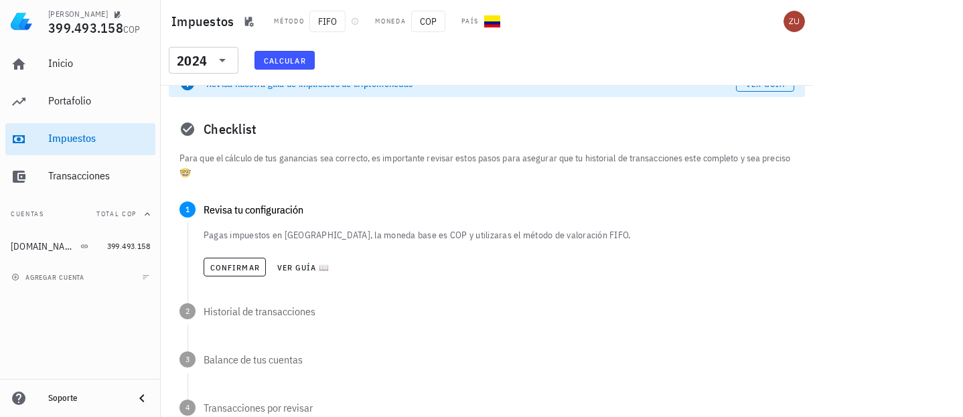
scroll to position [24, 0]
click at [575, 236] on p "Pagas impuestos en Colombia, la moneda base es COP y utilizaras el método de va…" at bounding box center [499, 234] width 591 height 13
click at [242, 265] on span "Confirmar" at bounding box center [235, 267] width 50 height 10
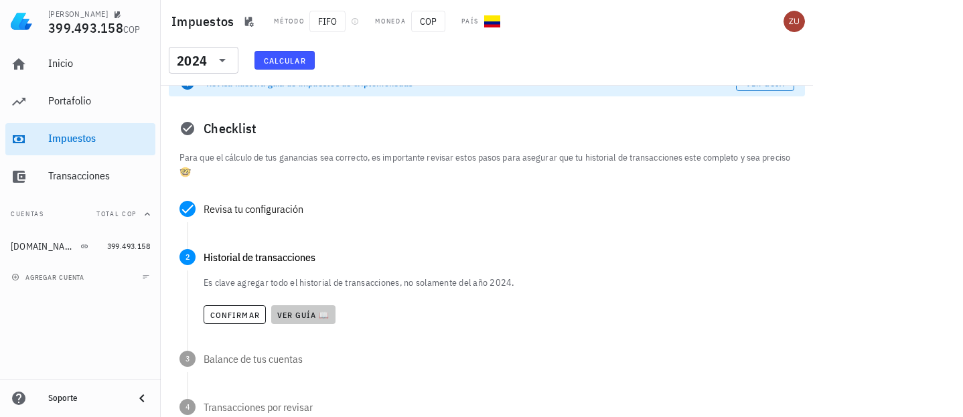
click at [300, 315] on span "Ver guía 📖" at bounding box center [304, 315] width 54 height 10
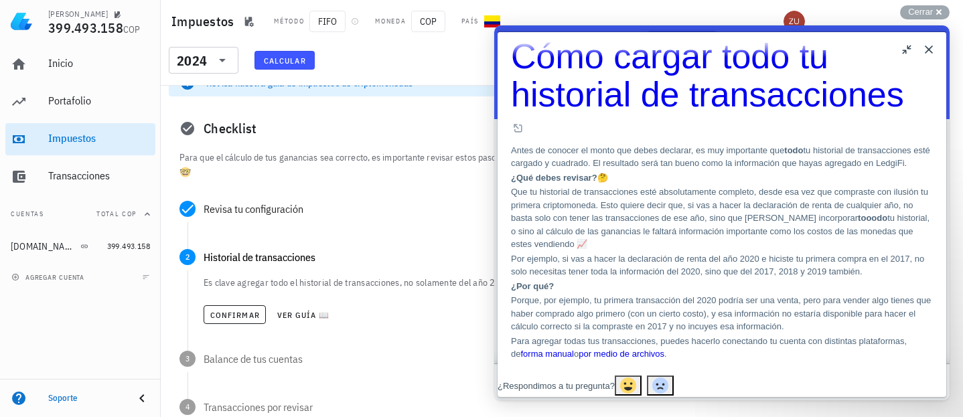
scroll to position [253, 0]
click at [444, 235] on div "Pagas impuestos en Colombia, la moneda base es COP y utilizaras el método de va…" at bounding box center [497, 235] width 618 height 27
click at [927, 52] on button "Close" at bounding box center [928, 49] width 21 height 21
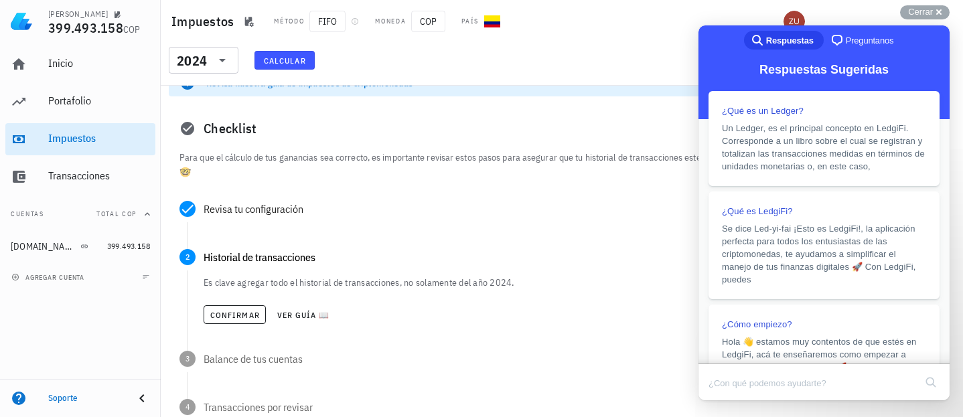
scroll to position [198, 0]
click at [931, 13] on span "Cerrar" at bounding box center [920, 12] width 25 height 10
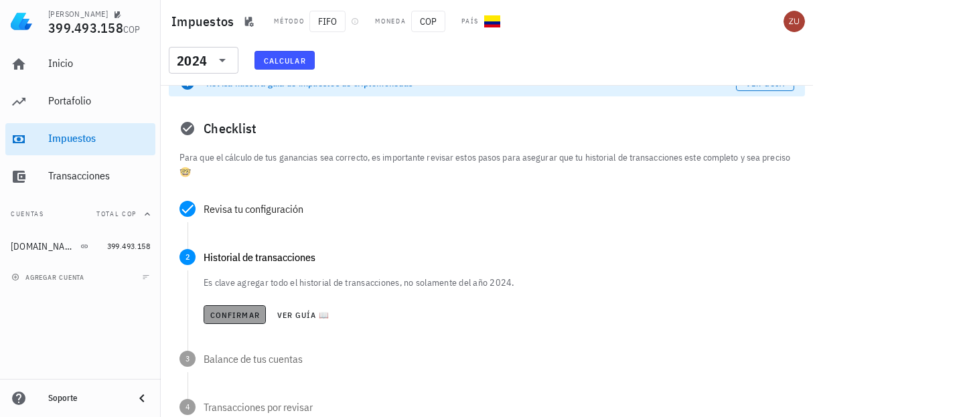
click at [245, 316] on span "Confirmar" at bounding box center [235, 315] width 50 height 10
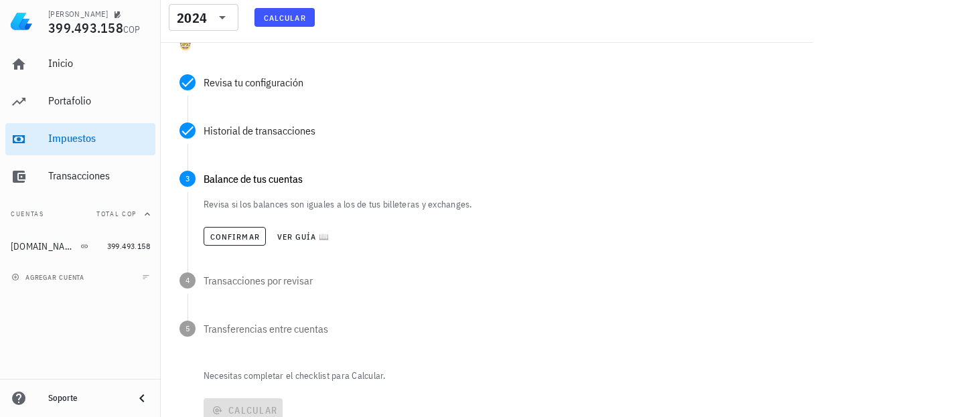
scroll to position [153, 0]
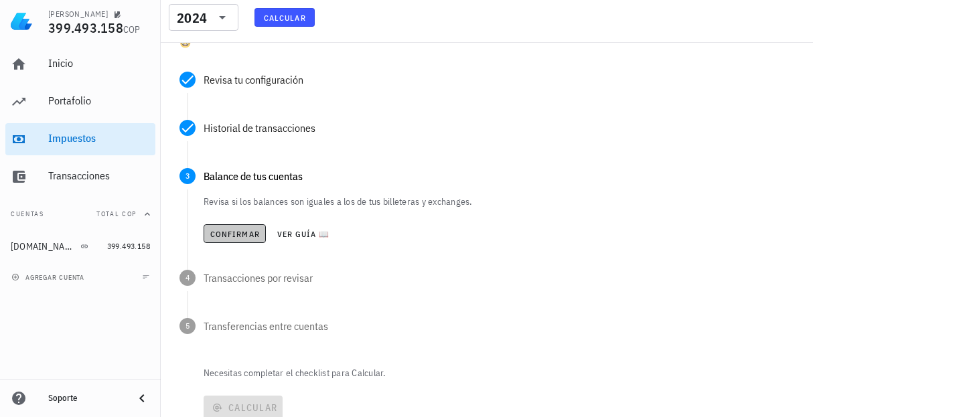
click at [245, 232] on span "Confirmar" at bounding box center [235, 234] width 50 height 10
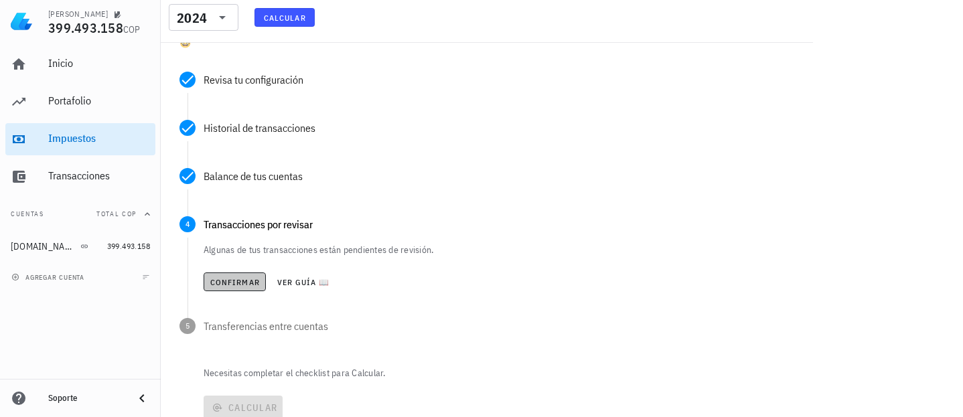
click at [241, 283] on span "Confirmar" at bounding box center [235, 282] width 50 height 10
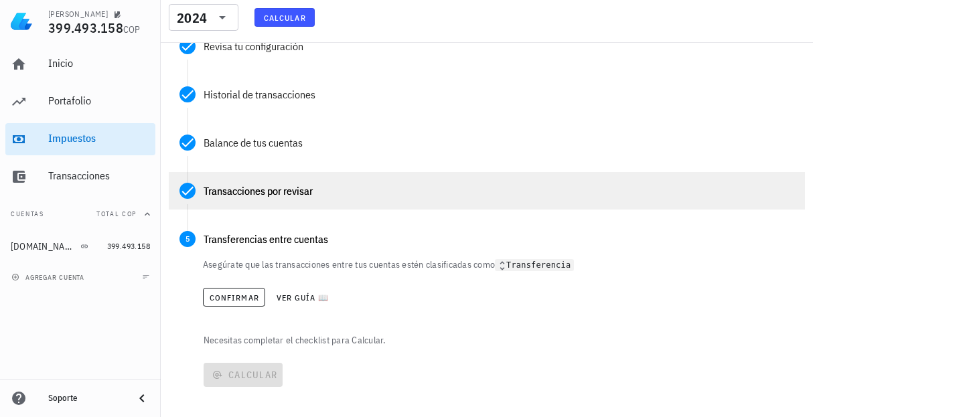
scroll to position [202, 0]
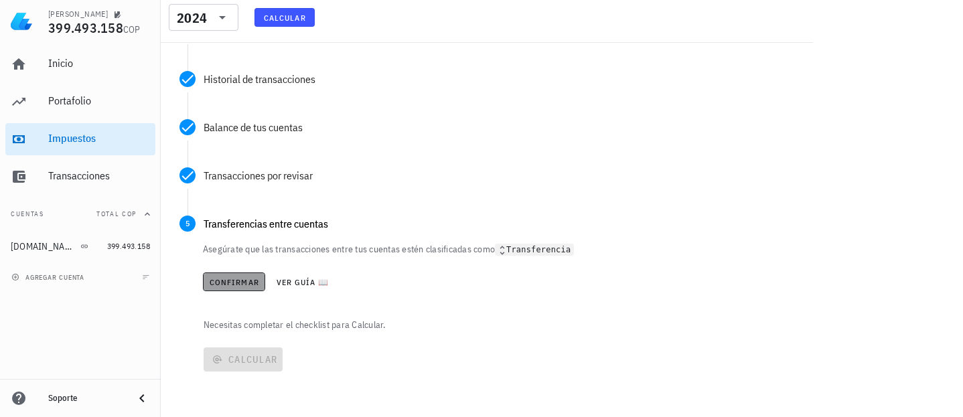
click at [244, 279] on span "Confirmar" at bounding box center [234, 282] width 50 height 10
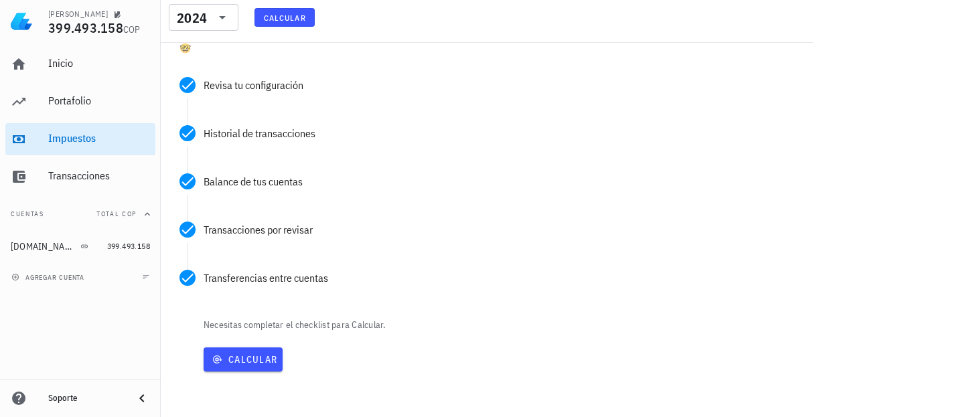
scroll to position [148, 0]
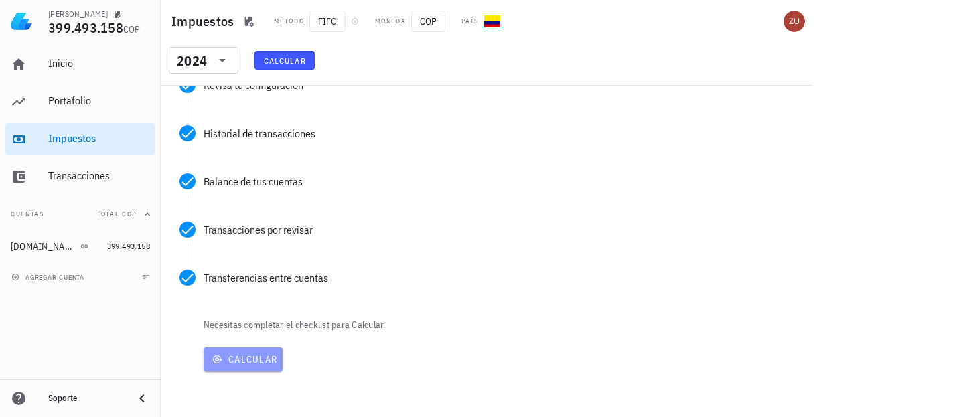
click at [245, 354] on span "Calcular" at bounding box center [243, 360] width 68 height 12
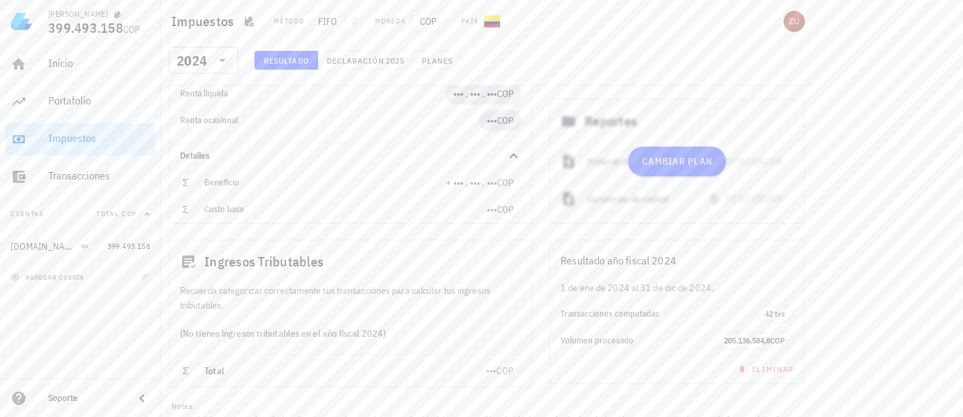
scroll to position [243, 0]
click at [843, 206] on main "Cambia tu plan para acceder a tus ganancias y reportes. Cambiar plan Revisa nue…" at bounding box center [481, 119] width 963 height 725
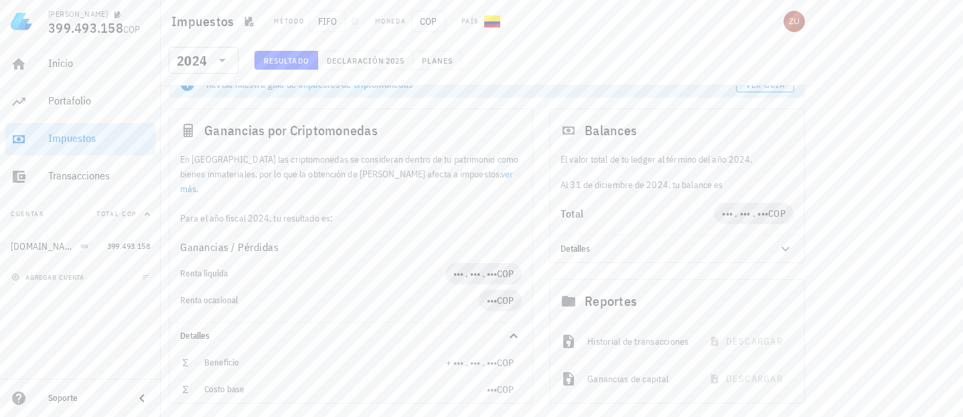
scroll to position [0, 0]
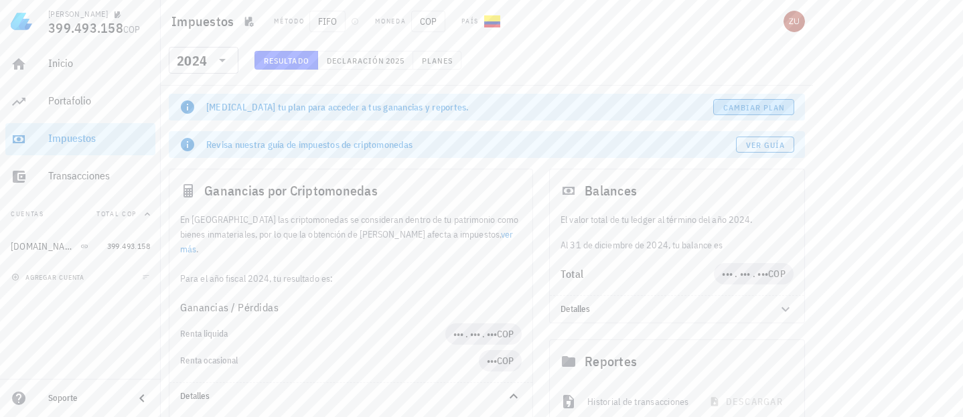
click at [756, 102] on span "Cambiar plan" at bounding box center [754, 107] width 63 height 10
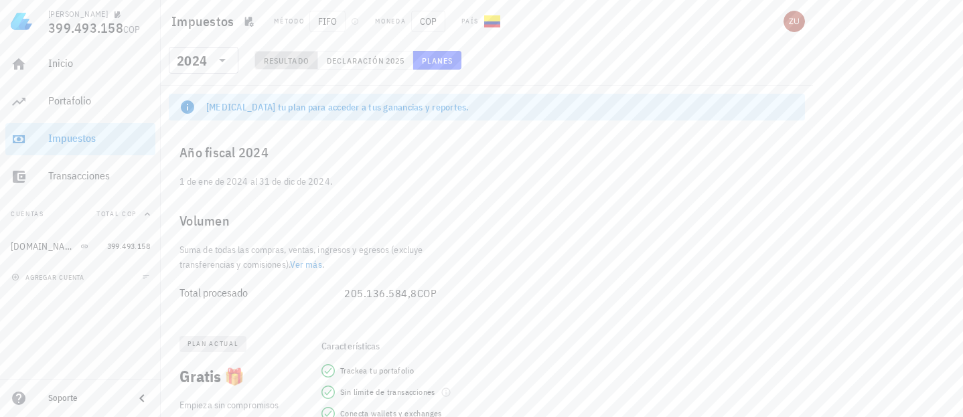
click at [285, 63] on span "Resultado" at bounding box center [286, 61] width 46 height 10
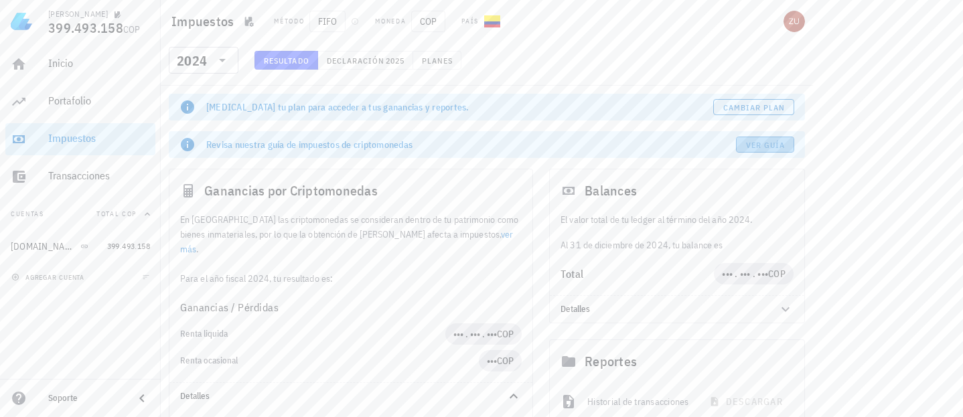
click at [778, 143] on span "Ver guía" at bounding box center [766, 145] width 40 height 10
click at [71, 68] on div "Inicio" at bounding box center [99, 63] width 102 height 13
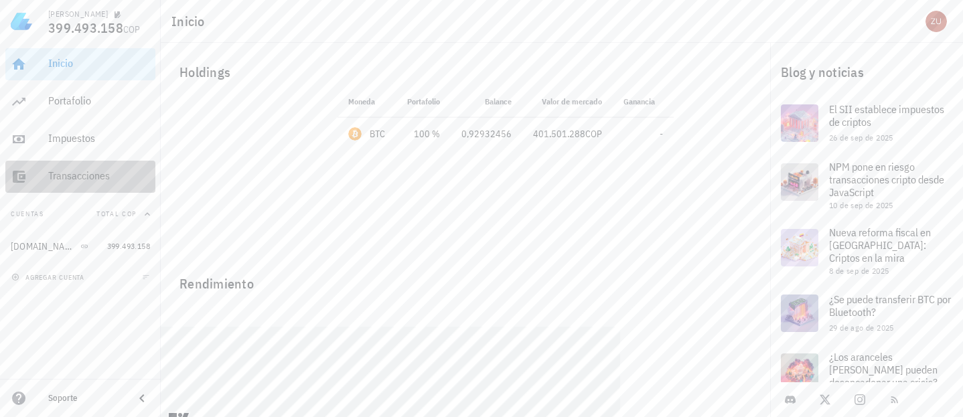
click at [84, 166] on div "Transacciones" at bounding box center [99, 176] width 102 height 30
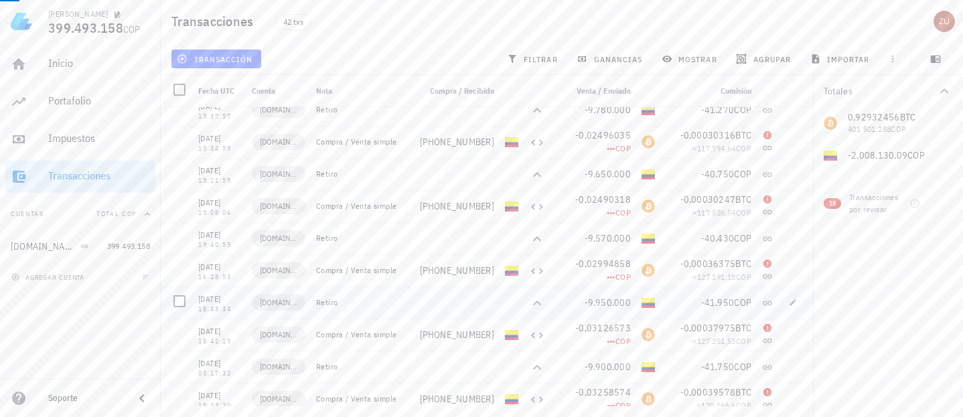
scroll to position [144, 0]
click at [604, 58] on span "ganancias" at bounding box center [610, 59] width 63 height 11
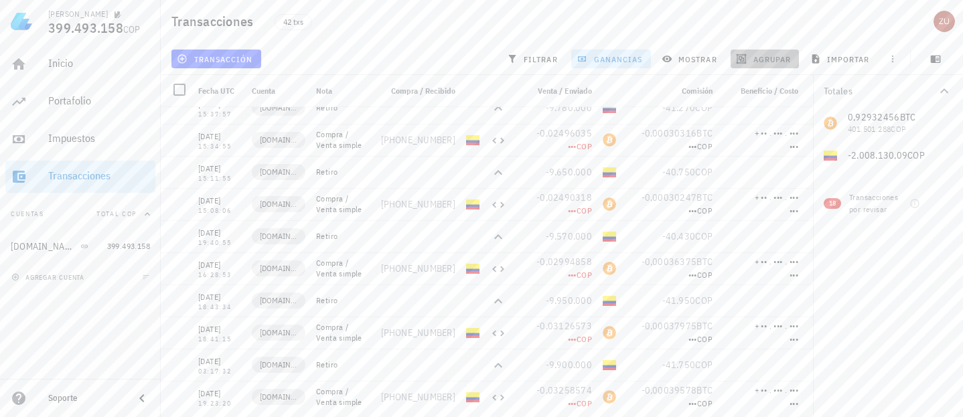
click at [758, 57] on span "agrupar" at bounding box center [765, 59] width 52 height 11
click at [693, 56] on span "mostrar" at bounding box center [691, 59] width 53 height 11
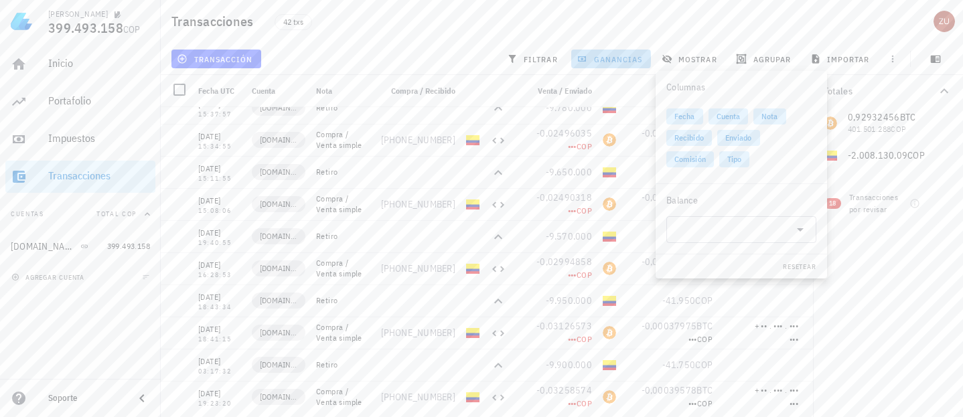
click at [628, 59] on span "ganancias" at bounding box center [610, 59] width 63 height 11
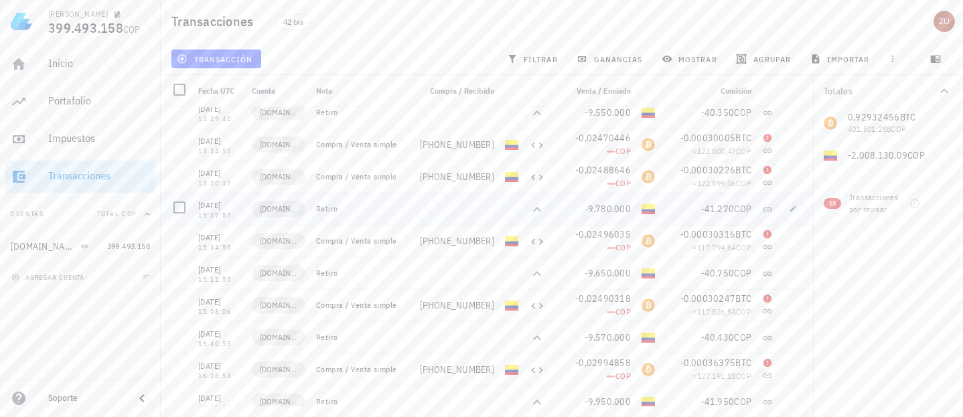
scroll to position [42, 0]
click at [62, 66] on div "Inicio" at bounding box center [99, 63] width 102 height 13
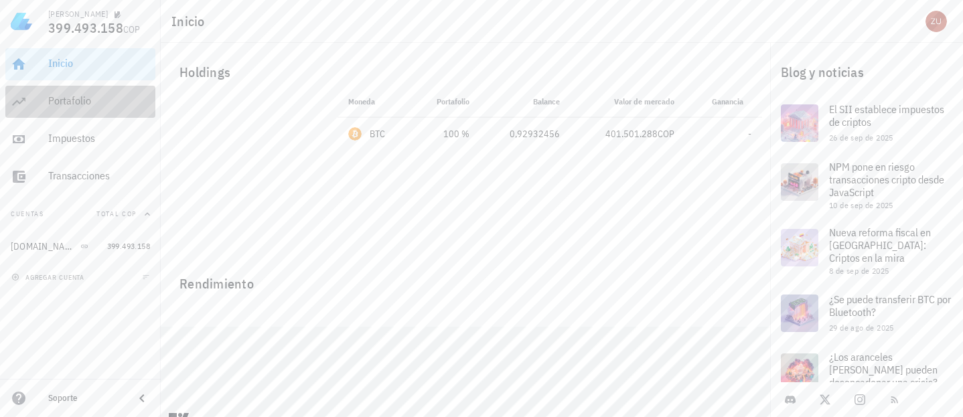
click at [94, 101] on div "Portafolio" at bounding box center [99, 100] width 102 height 13
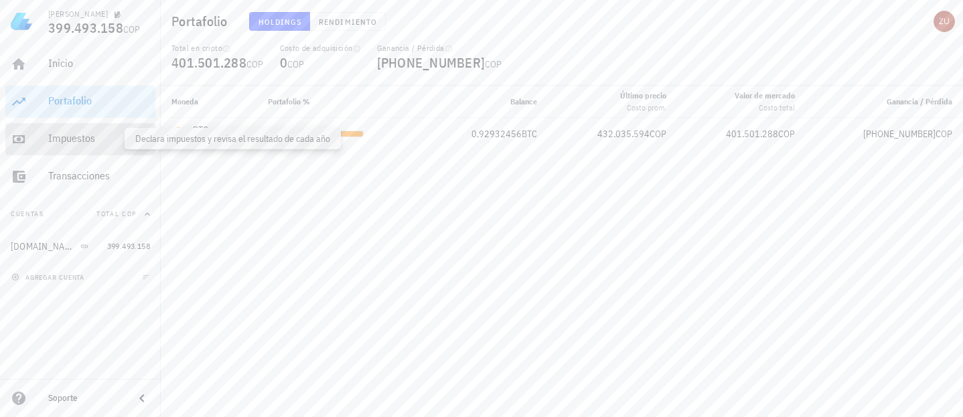
click at [91, 136] on div "Impuestos" at bounding box center [99, 138] width 102 height 13
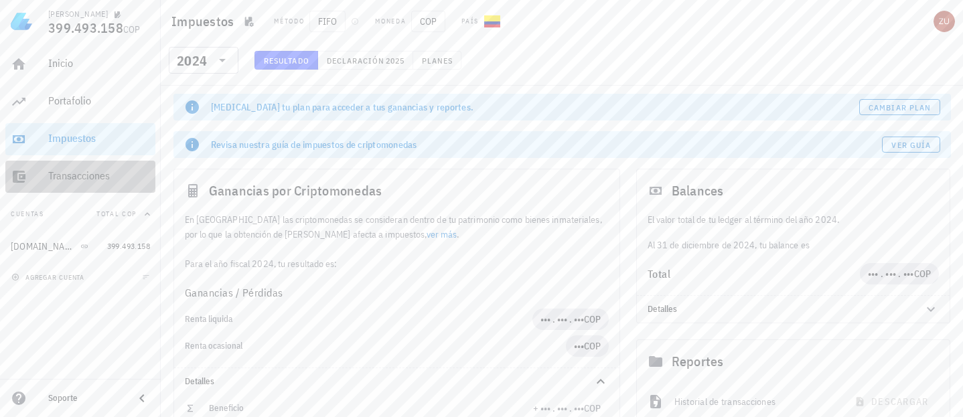
click at [89, 174] on div "Transacciones" at bounding box center [99, 175] width 102 height 13
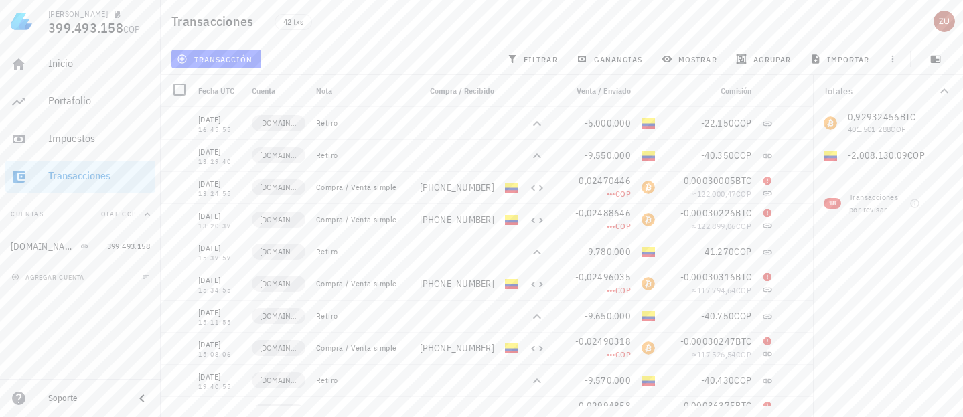
scroll to position [42, 0]
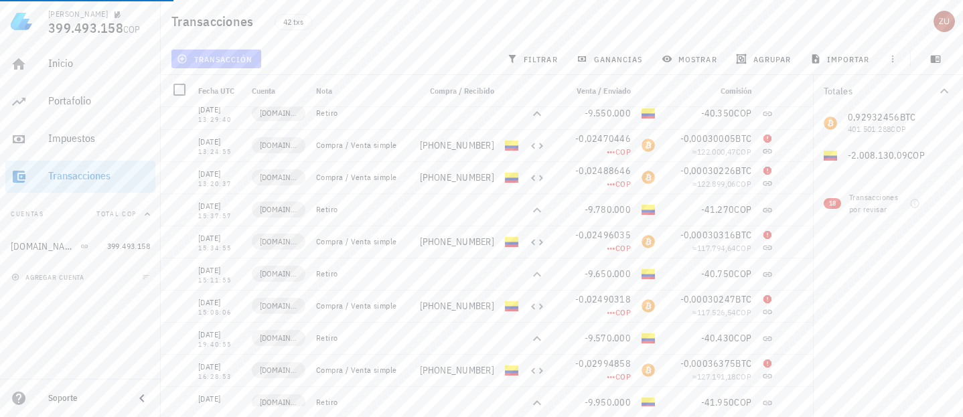
click at [224, 58] on span "transacción" at bounding box center [216, 59] width 73 height 11
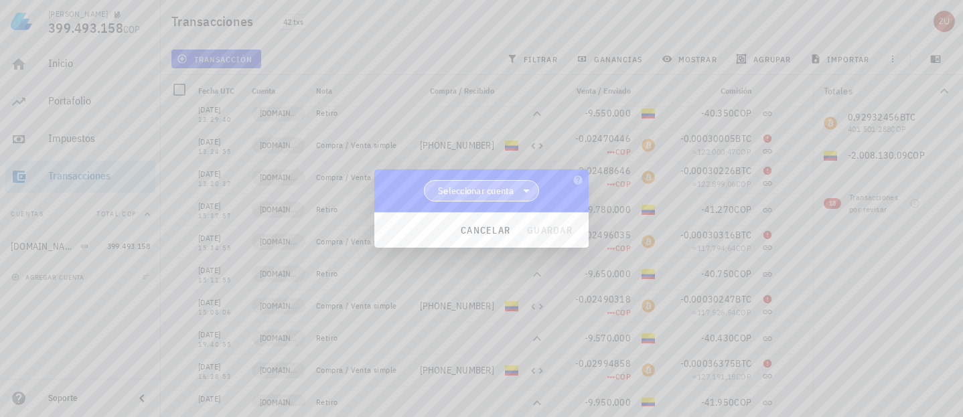
click at [527, 188] on icon at bounding box center [527, 191] width 16 height 16
click at [570, 186] on div "Seleccionar cuenta" at bounding box center [481, 190] width 214 height 43
click at [504, 231] on span "cancelar" at bounding box center [485, 230] width 50 height 12
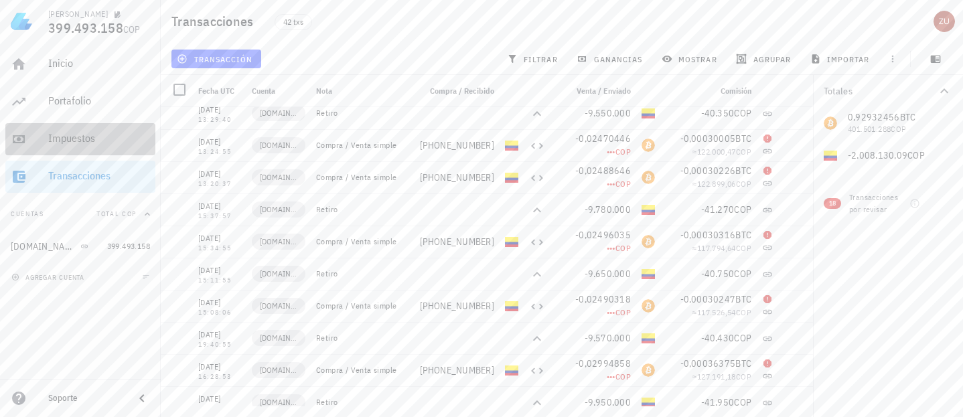
click at [94, 137] on div "Impuestos" at bounding box center [99, 138] width 102 height 13
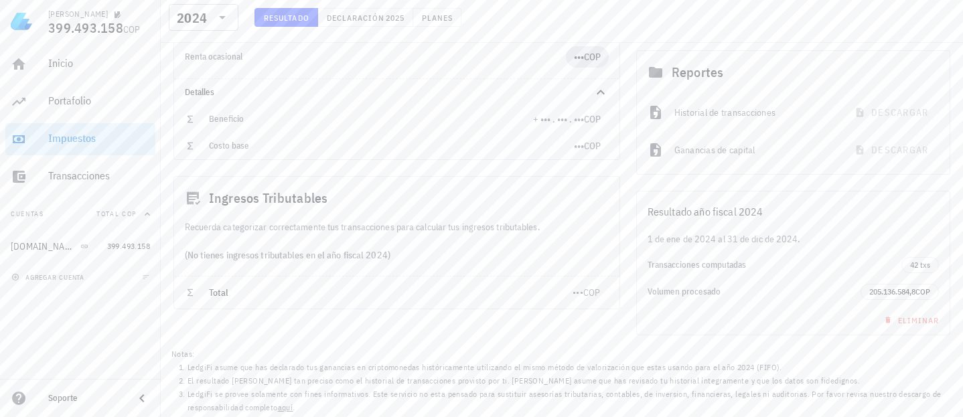
scroll to position [291, 0]
